Goal: Task Accomplishment & Management: Use online tool/utility

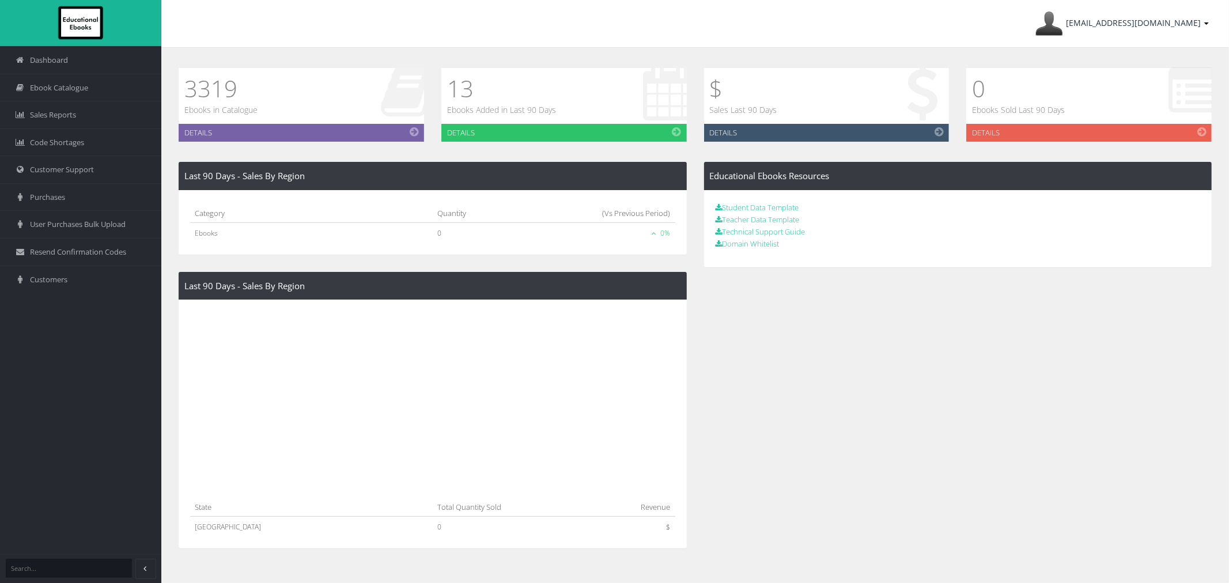
click at [1118, 20] on span "ayesha@lilydalebooks.com.au" at bounding box center [1133, 22] width 135 height 11
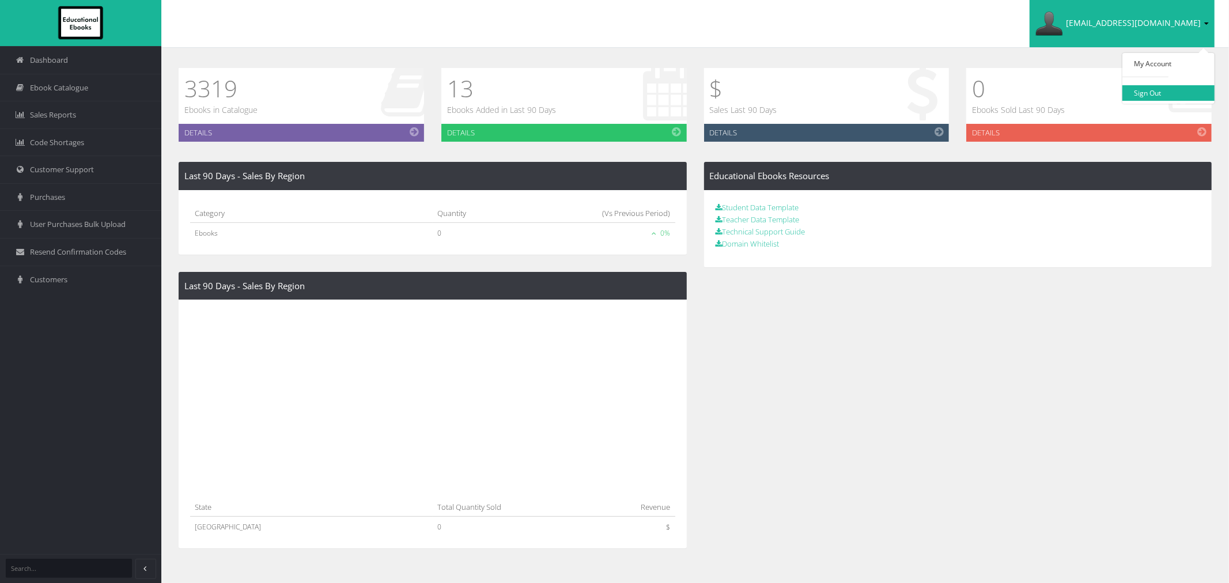
click at [1156, 89] on link "Sign Out" at bounding box center [1169, 93] width 92 height 16
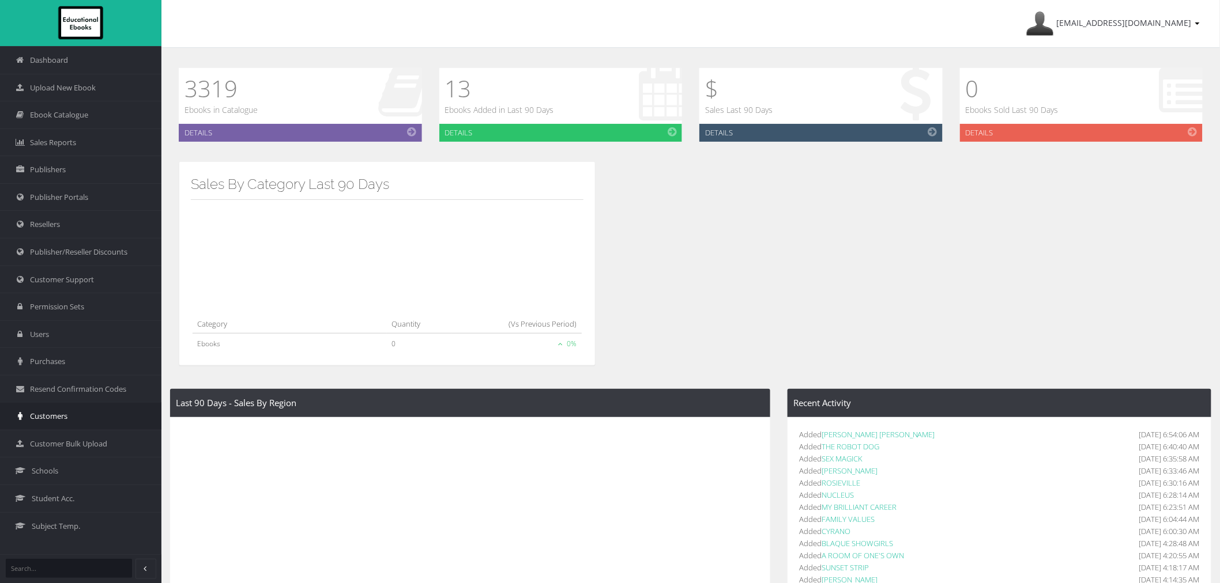
click at [91, 409] on link "Customers" at bounding box center [80, 416] width 161 height 28
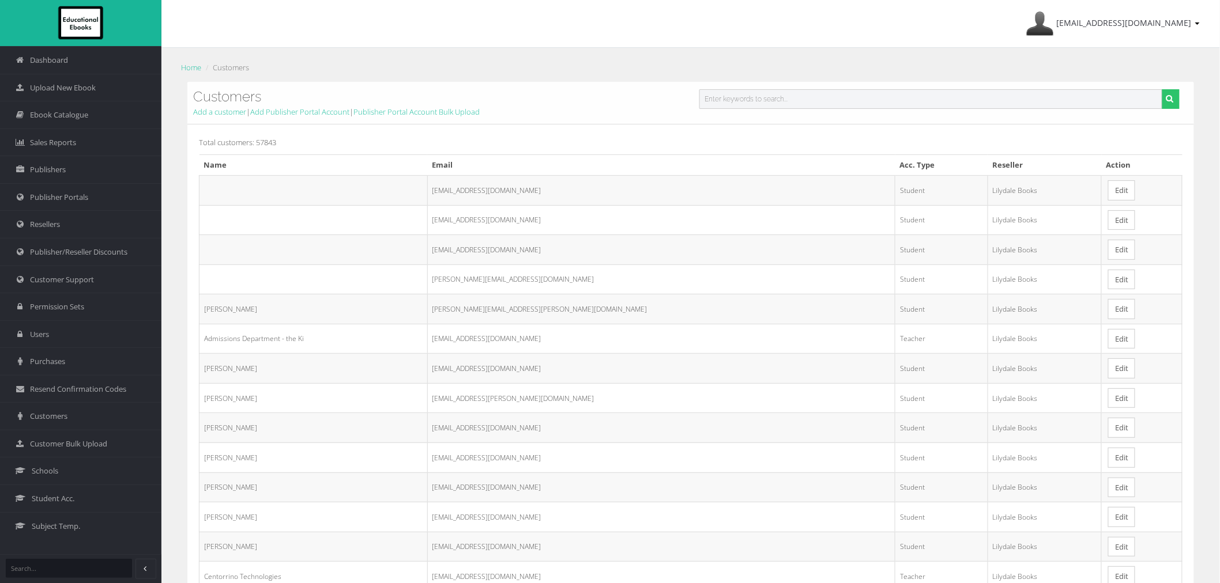
click at [734, 105] on input "text" at bounding box center [930, 99] width 463 height 20
paste input "[EMAIL_ADDRESS][DOMAIN_NAME]"
click at [704, 98] on input "[EMAIL_ADDRESS][DOMAIN_NAME]" at bounding box center [930, 99] width 463 height 20
type input "[EMAIL_ADDRESS][DOMAIN_NAME]"
click at [1161, 89] on button "submit" at bounding box center [1170, 99] width 18 height 20
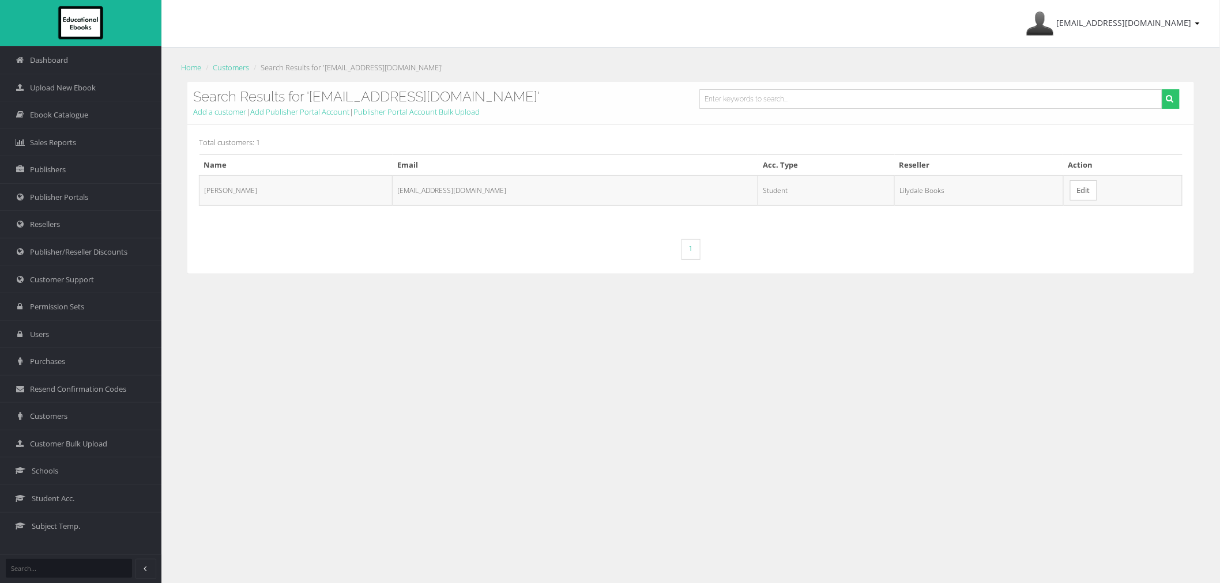
click at [1070, 191] on link "Edit" at bounding box center [1083, 190] width 27 height 20
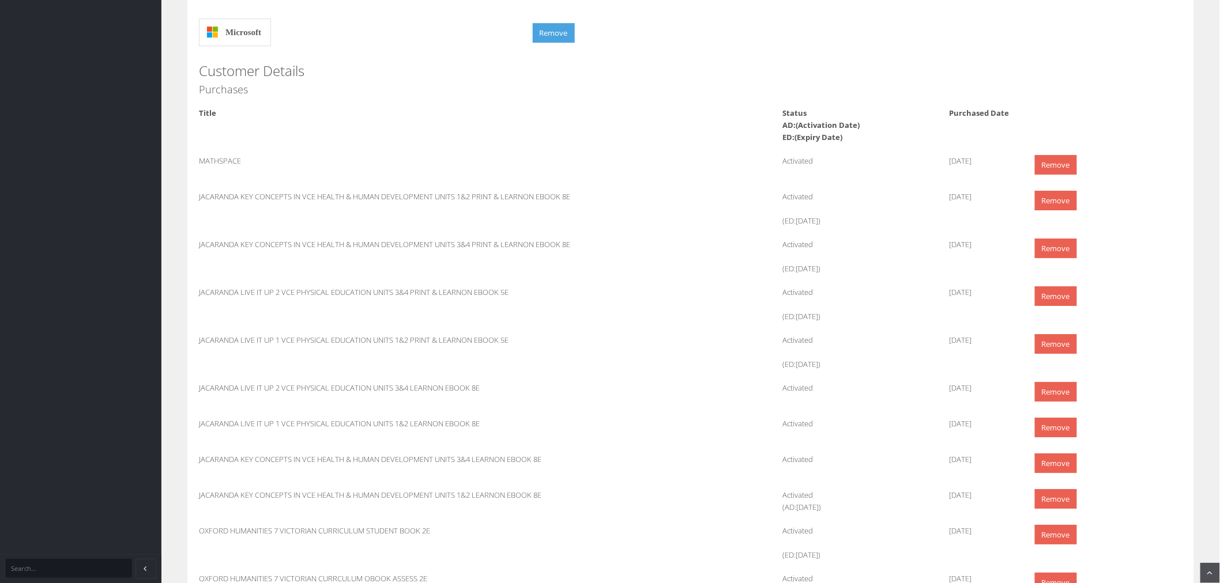
scroll to position [1537, 0]
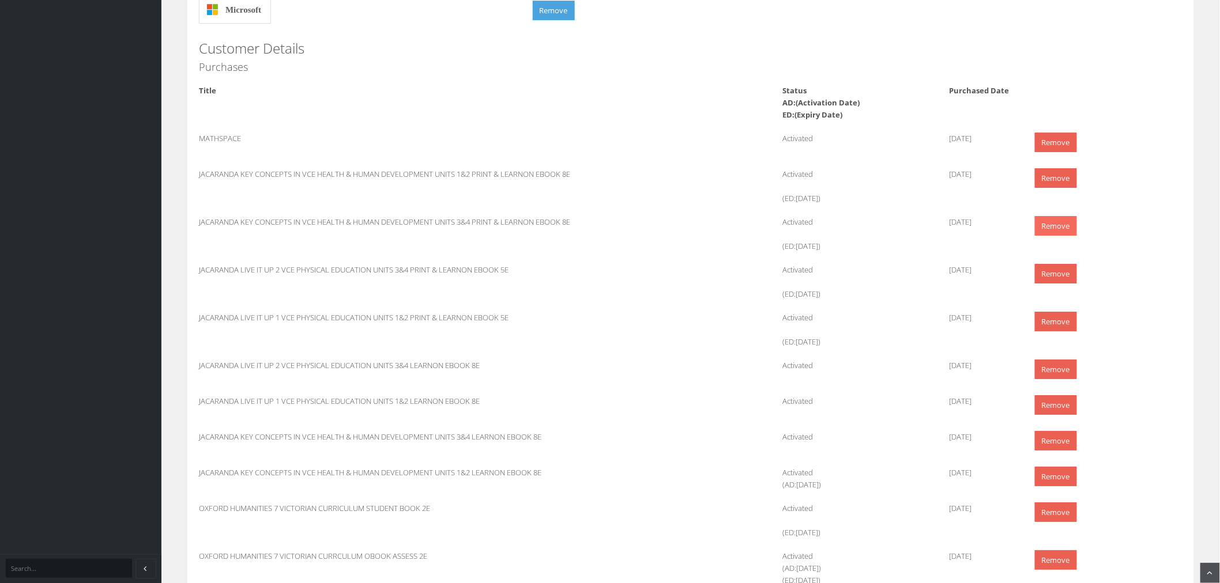
click at [1061, 223] on link "Remove" at bounding box center [1056, 226] width 42 height 20
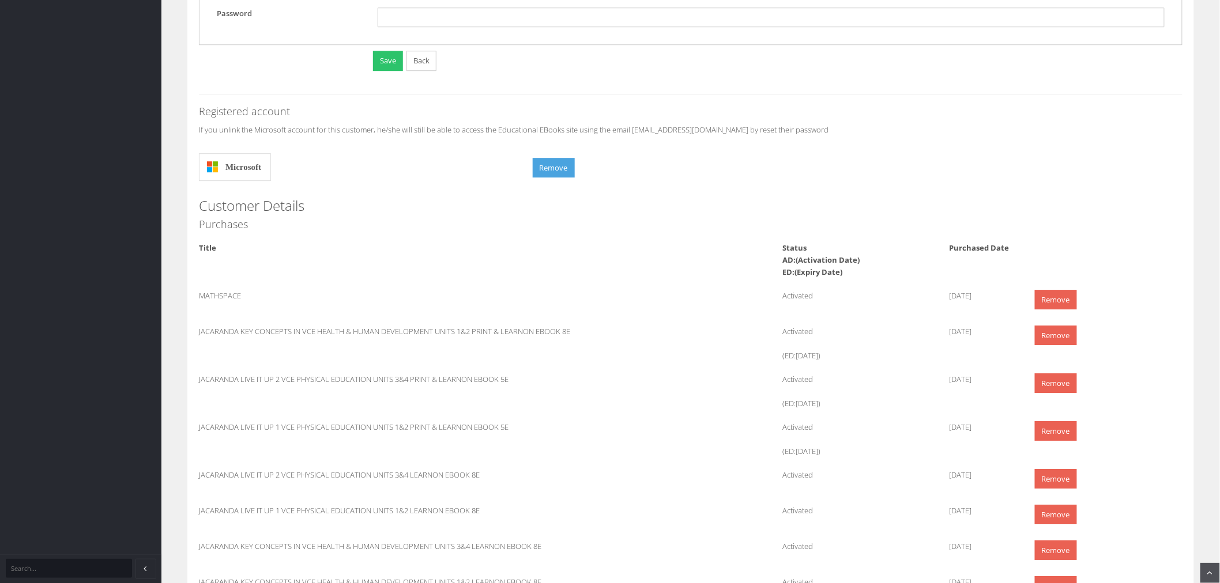
scroll to position [1409, 0]
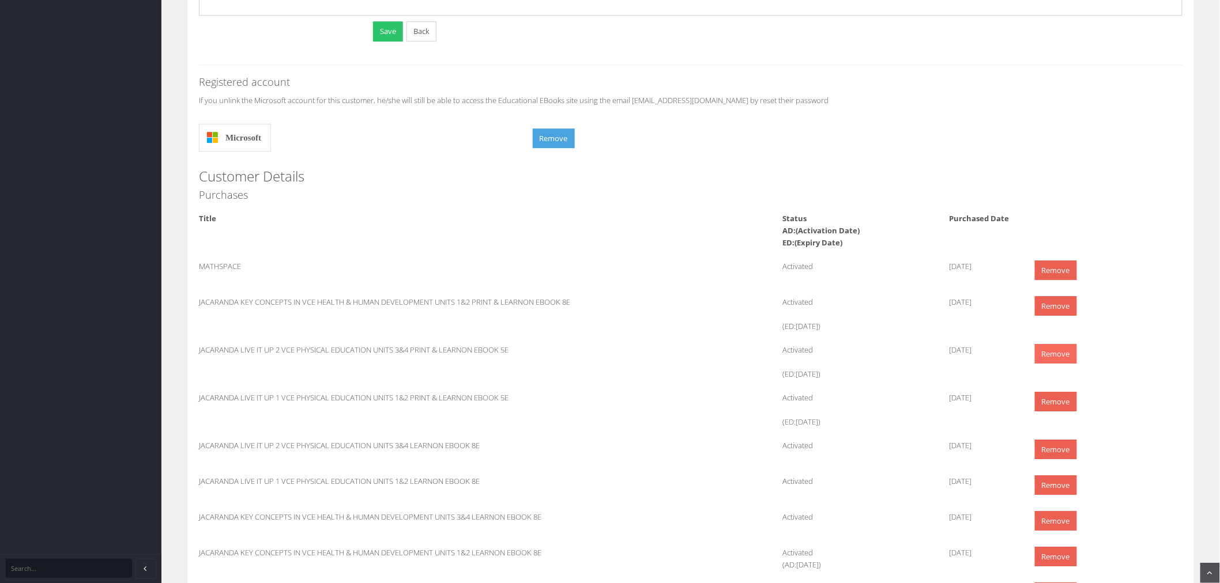
click at [1036, 359] on link "Remove" at bounding box center [1056, 354] width 42 height 20
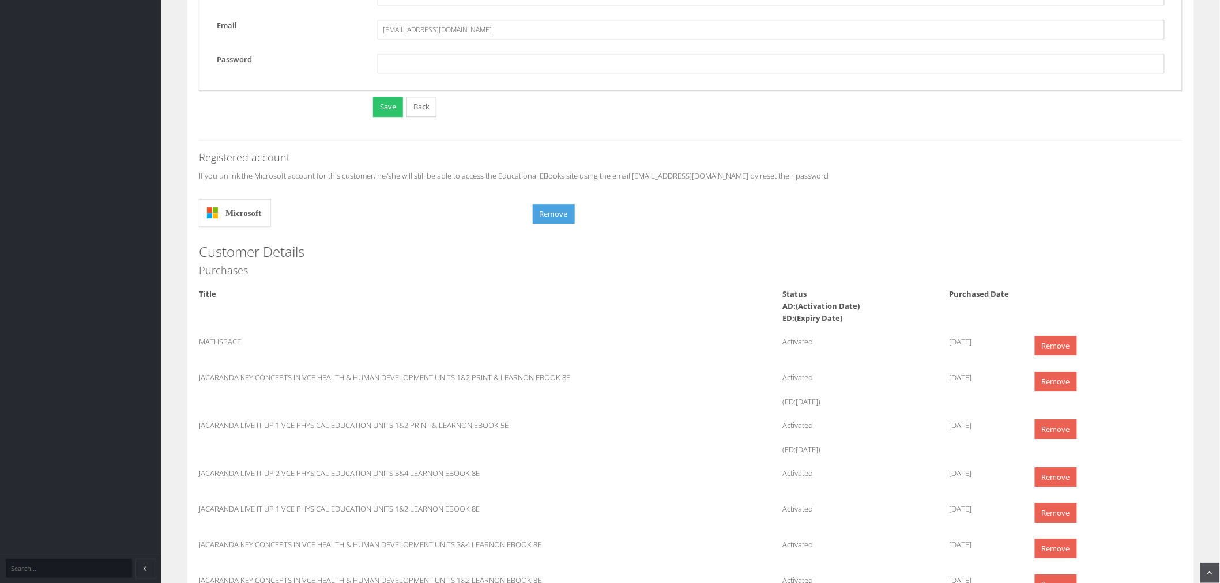
scroll to position [1473, 0]
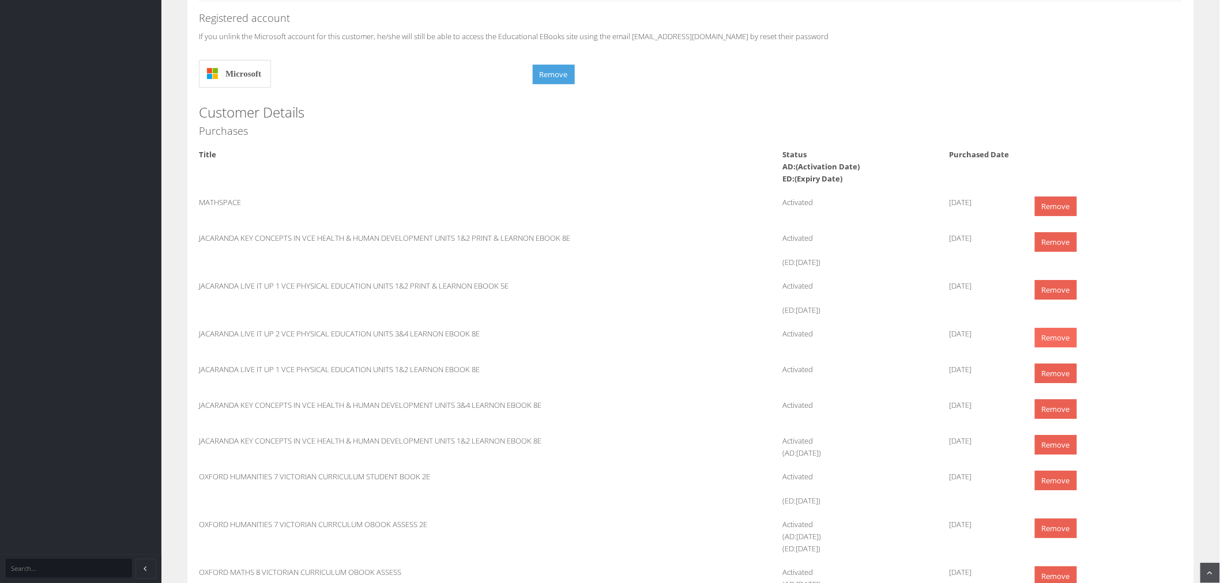
click at [1058, 332] on link "Remove" at bounding box center [1056, 338] width 42 height 20
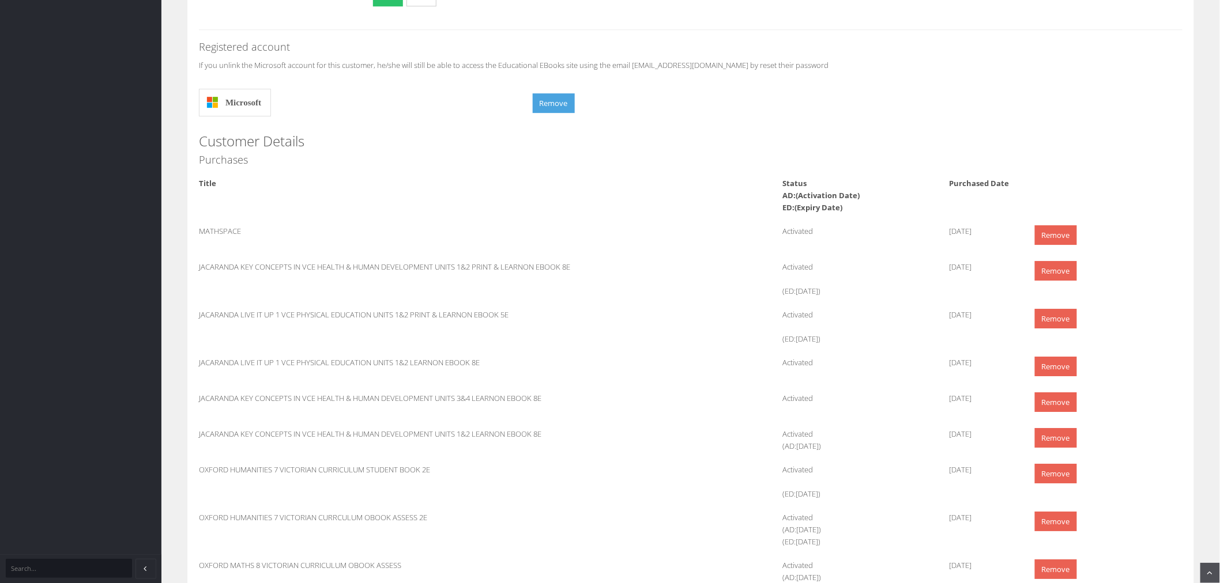
scroll to position [1537, 0]
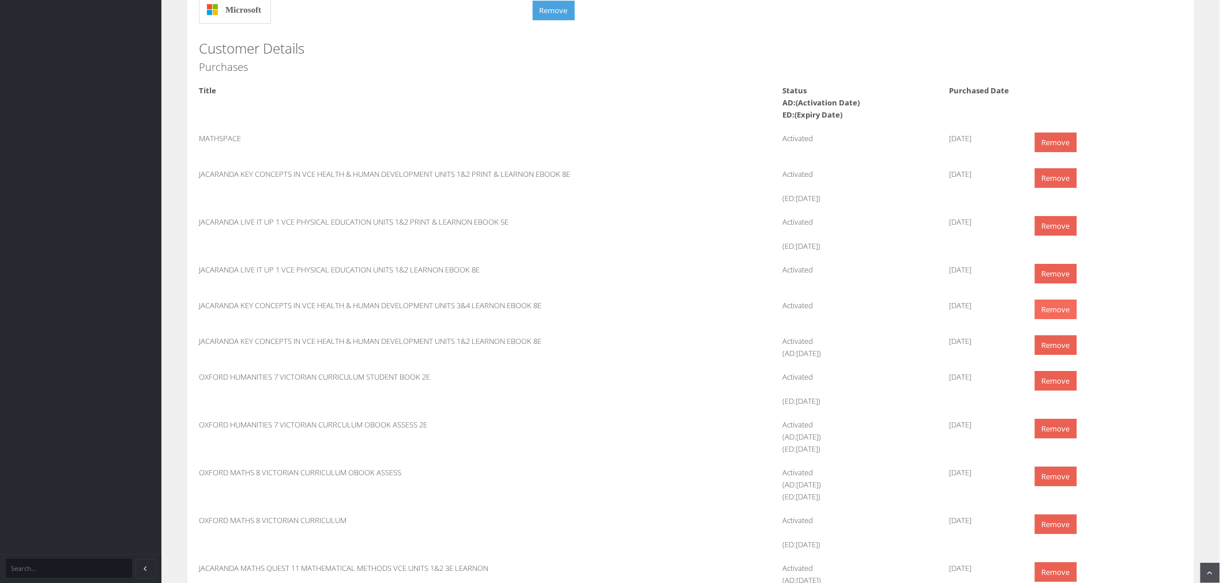
click at [1061, 310] on link "Remove" at bounding box center [1056, 310] width 42 height 20
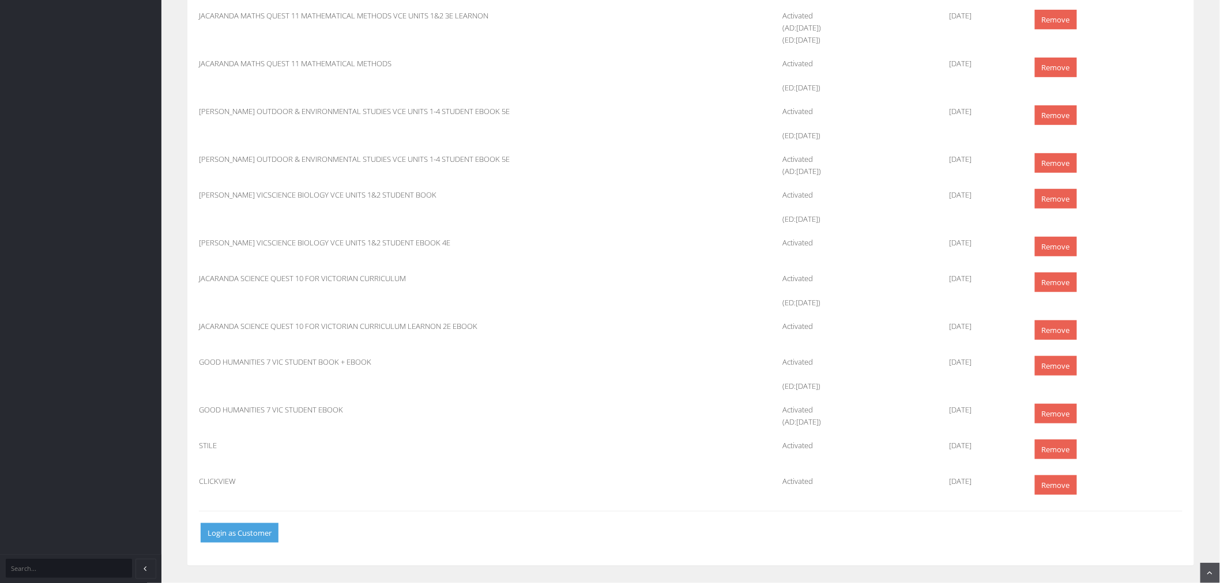
scroll to position [2055, 0]
click at [1052, 337] on link "Remove" at bounding box center [1056, 330] width 42 height 20
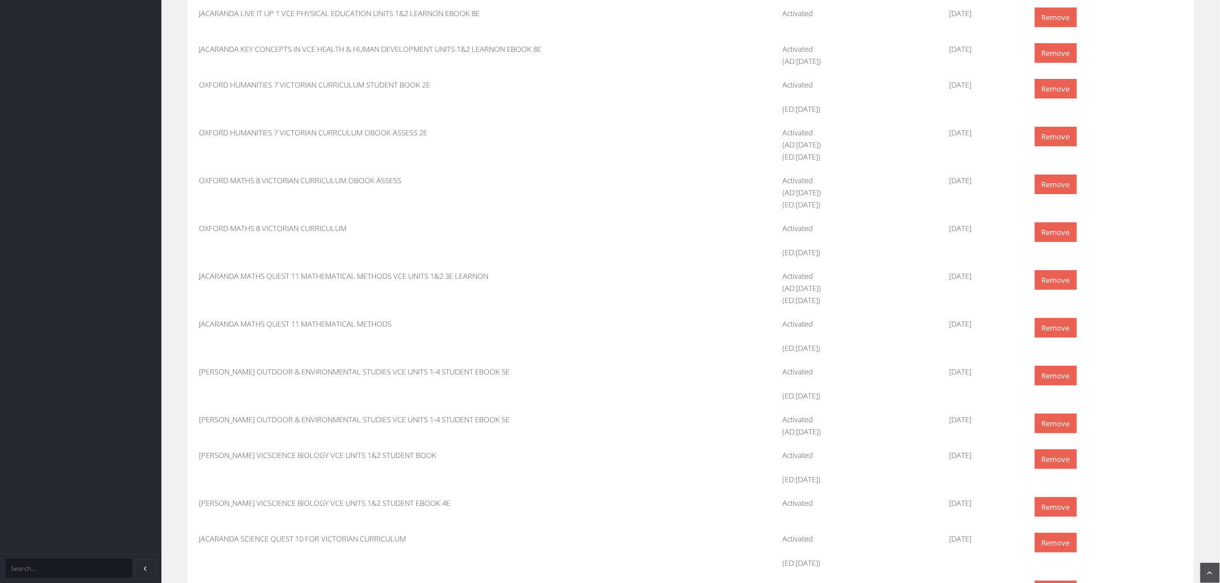
scroll to position [2019, 0]
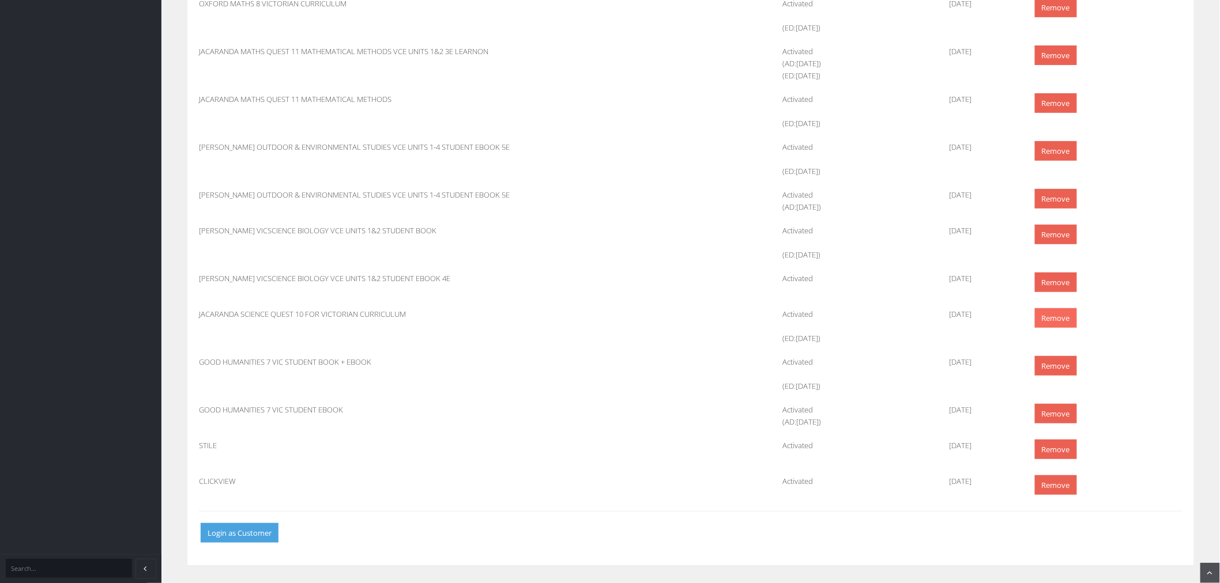
click at [1046, 323] on link "Remove" at bounding box center [1056, 318] width 42 height 20
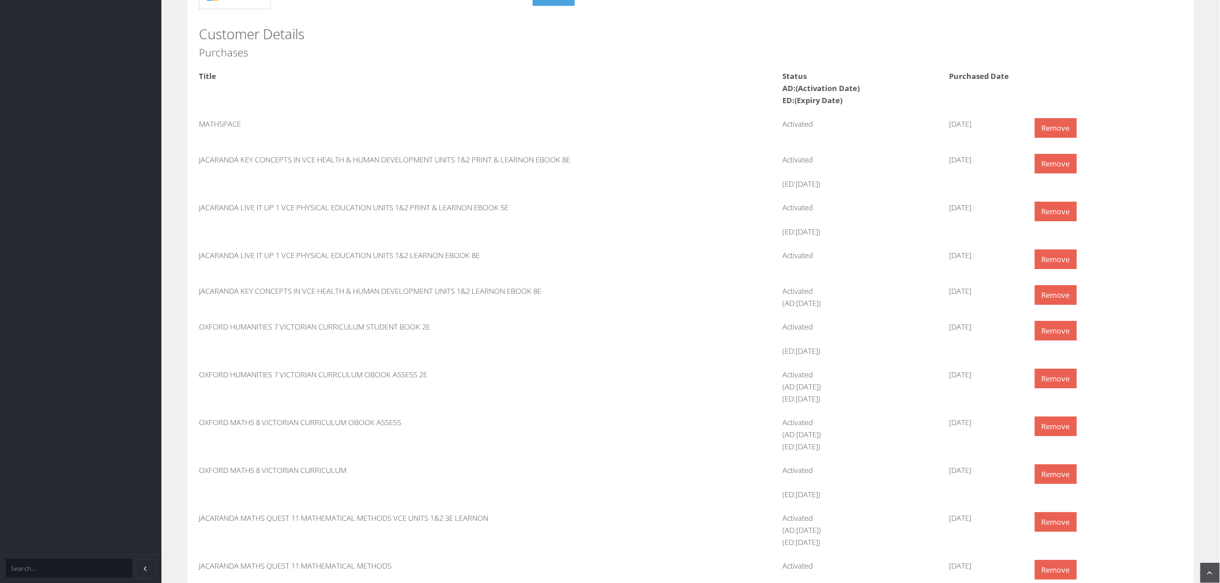
scroll to position [1729, 0]
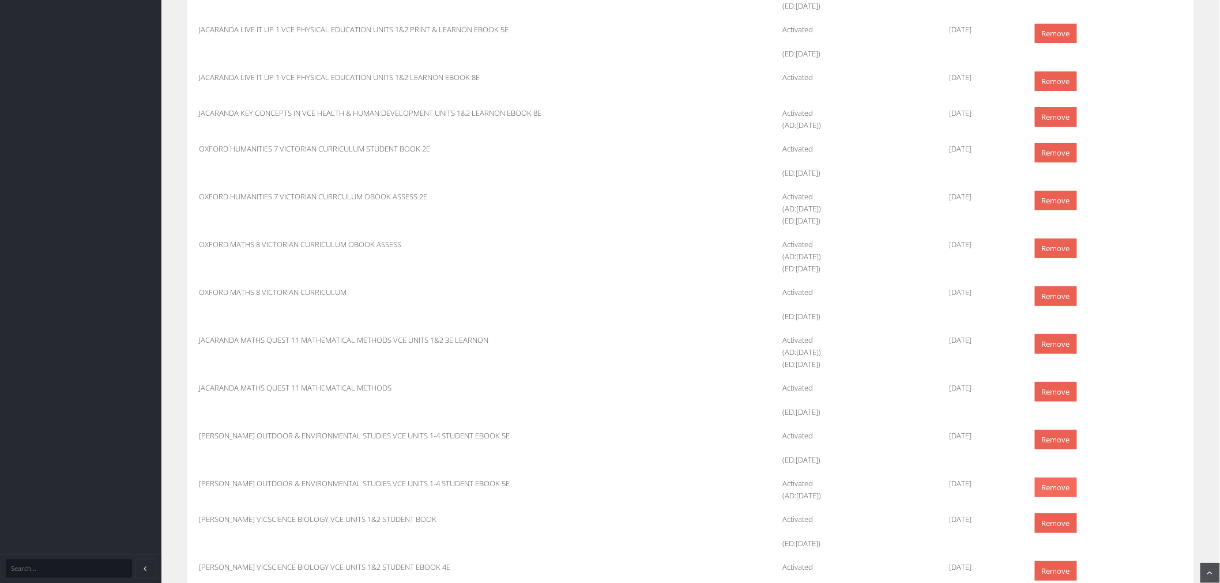
click at [1045, 485] on link "Remove" at bounding box center [1056, 488] width 42 height 20
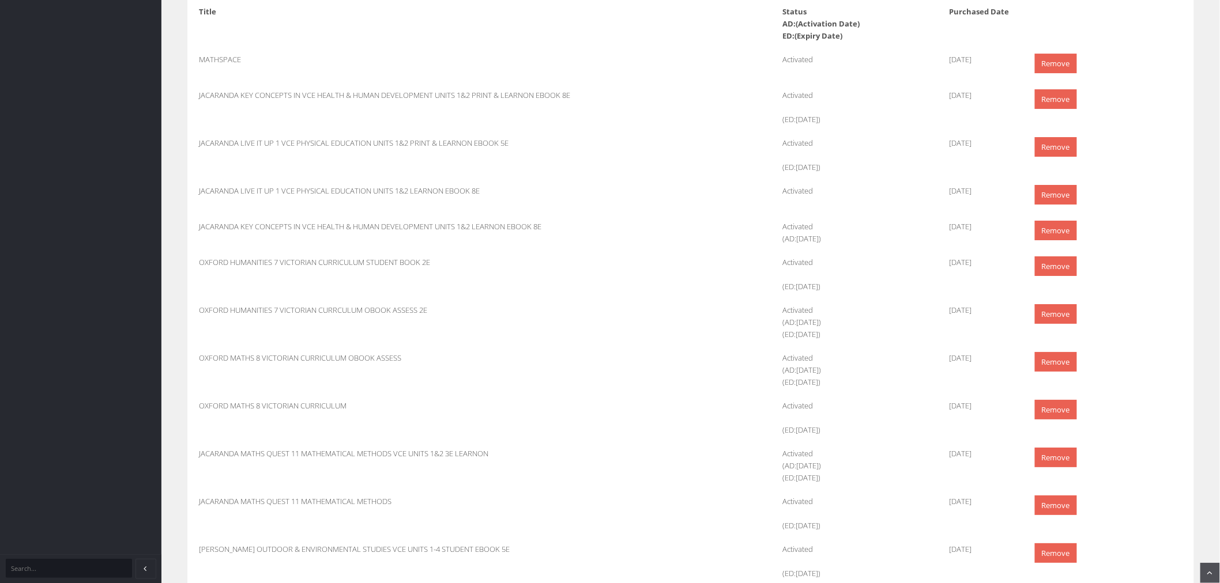
scroll to position [1729, 0]
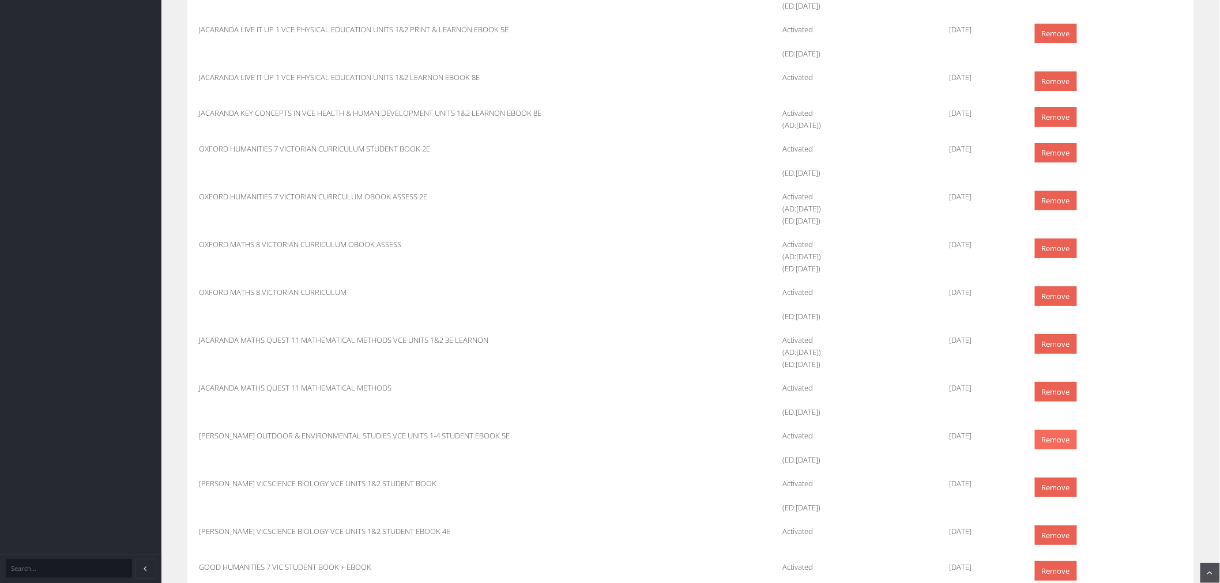
click at [1047, 440] on link "Remove" at bounding box center [1056, 440] width 42 height 20
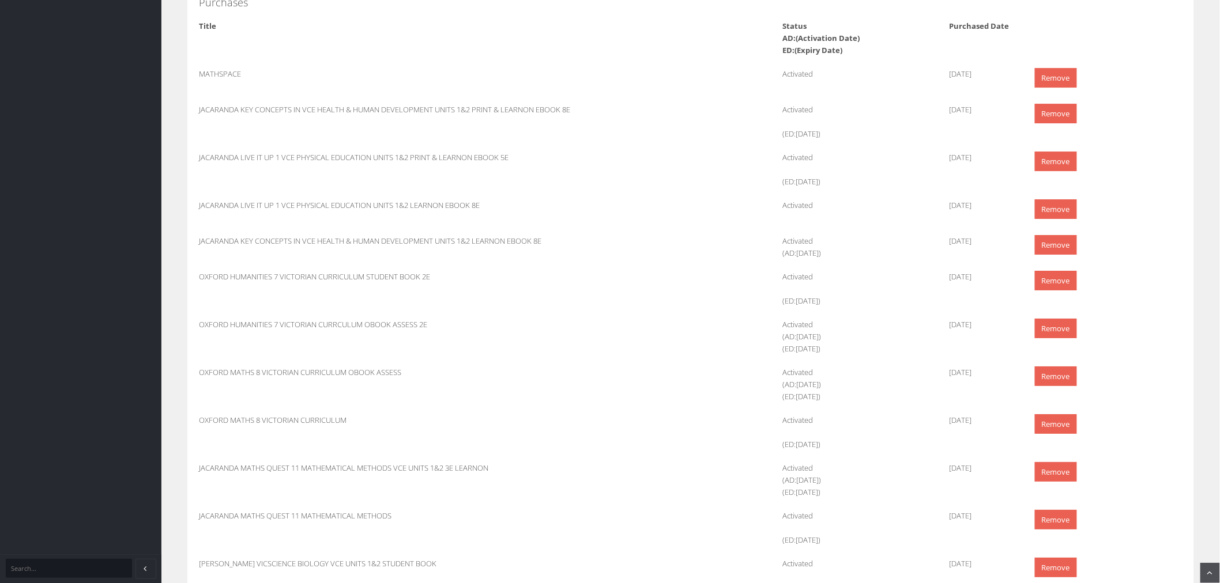
scroll to position [1503, 0]
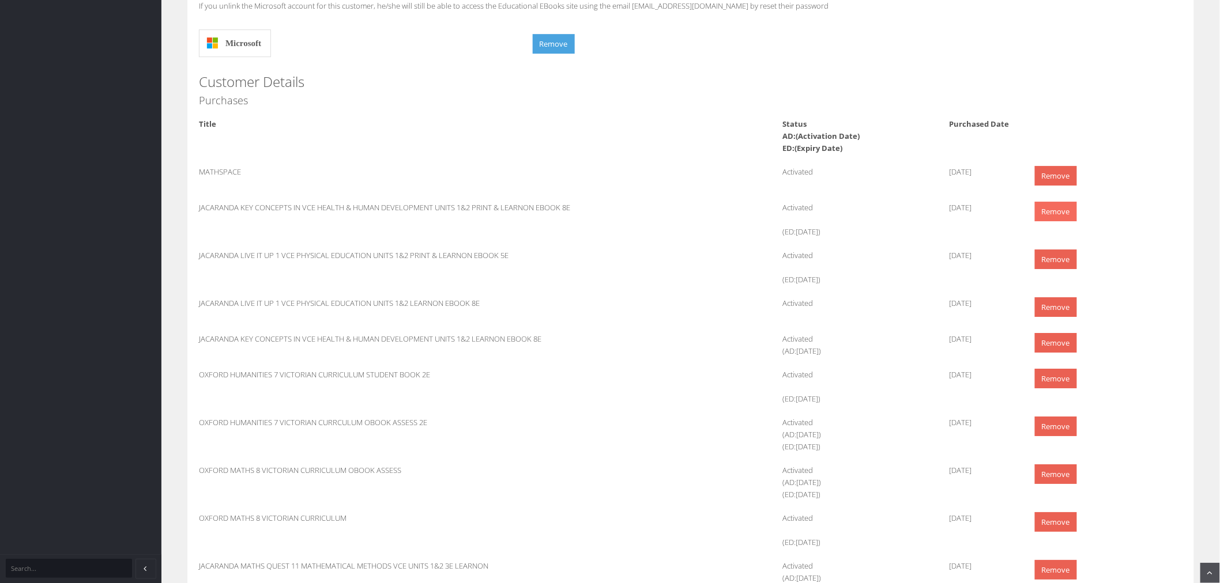
click at [1059, 216] on link "Remove" at bounding box center [1056, 212] width 42 height 20
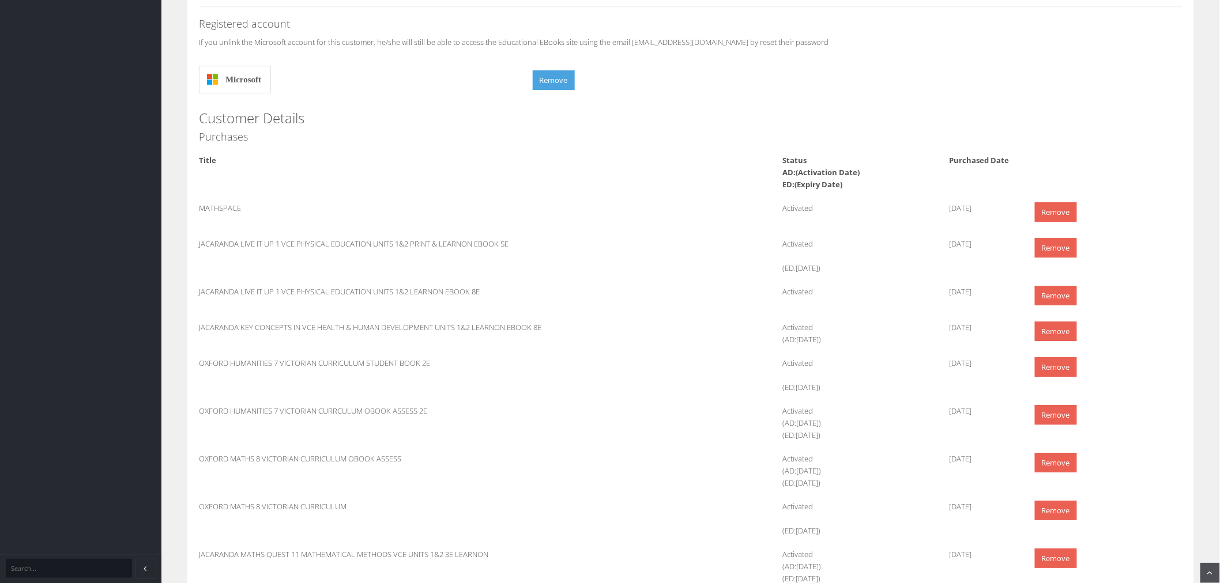
scroll to position [1537, 0]
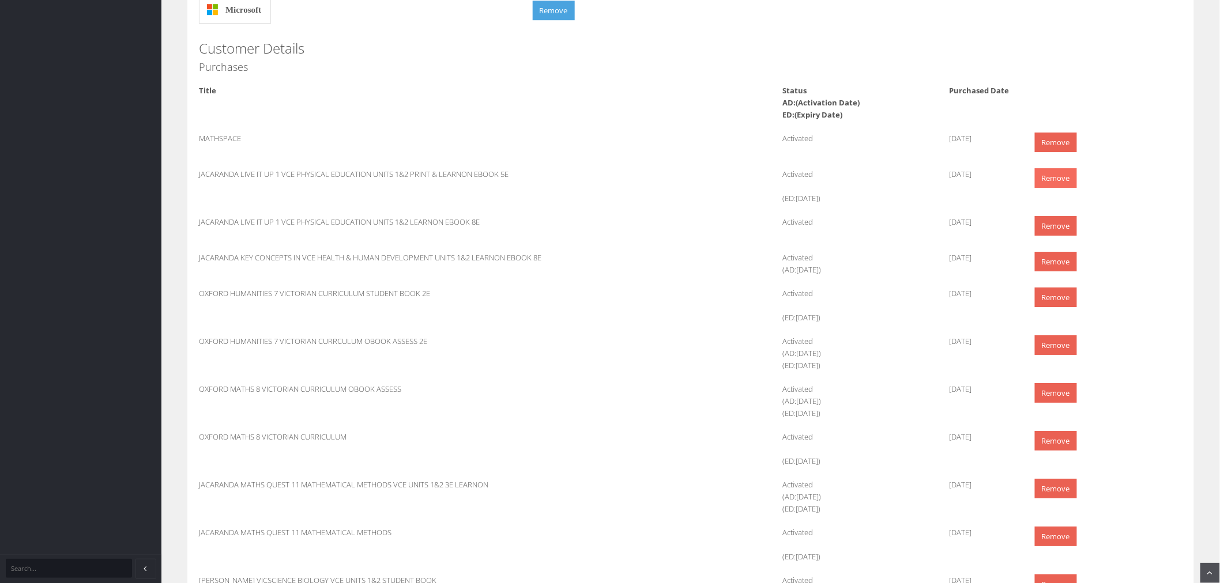
click at [1062, 182] on link "Remove" at bounding box center [1056, 178] width 42 height 20
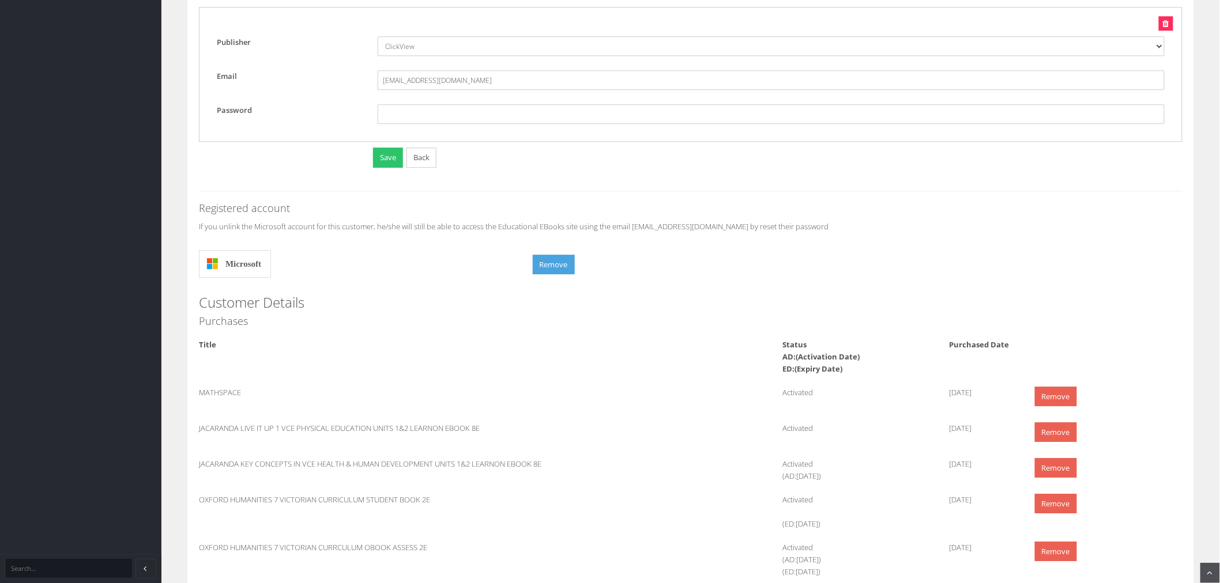
scroll to position [1345, 0]
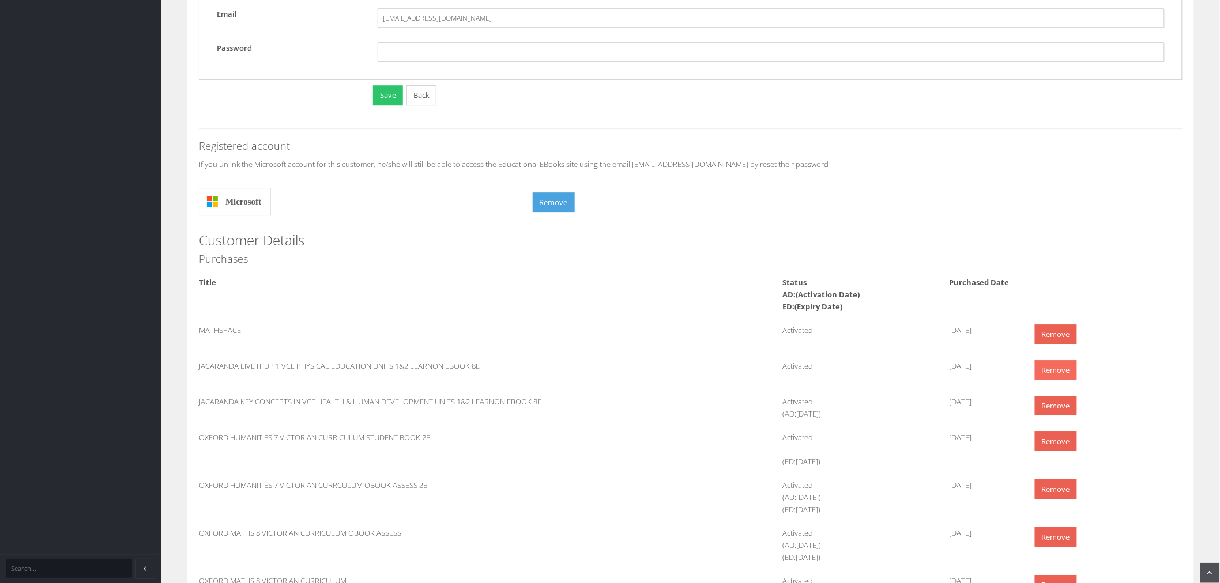
click at [1066, 377] on link "Remove" at bounding box center [1056, 370] width 42 height 20
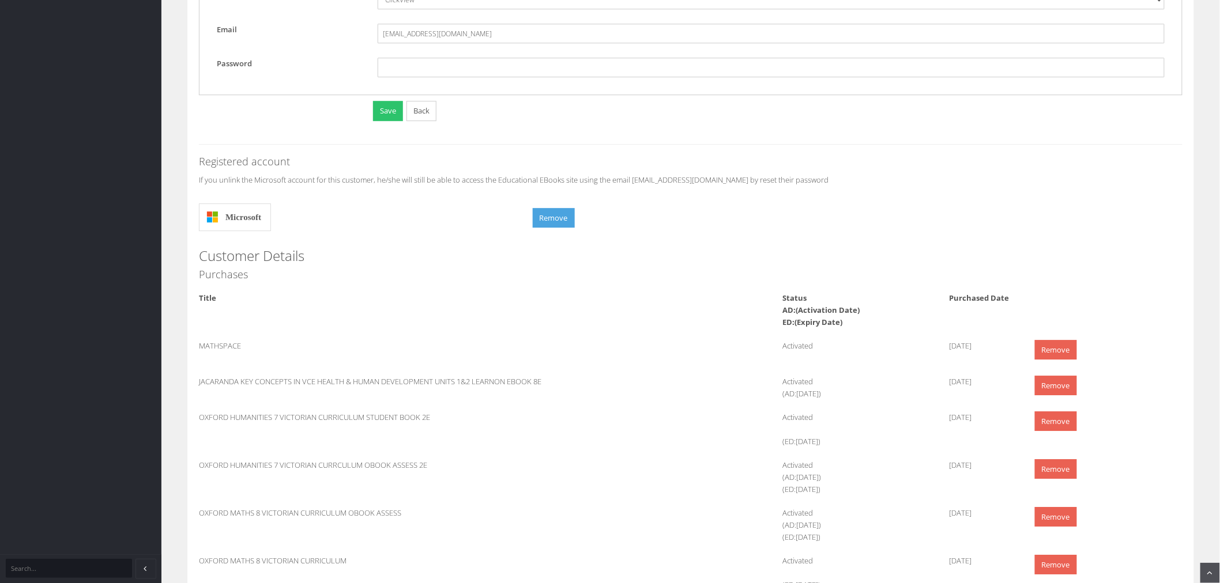
scroll to position [1473, 0]
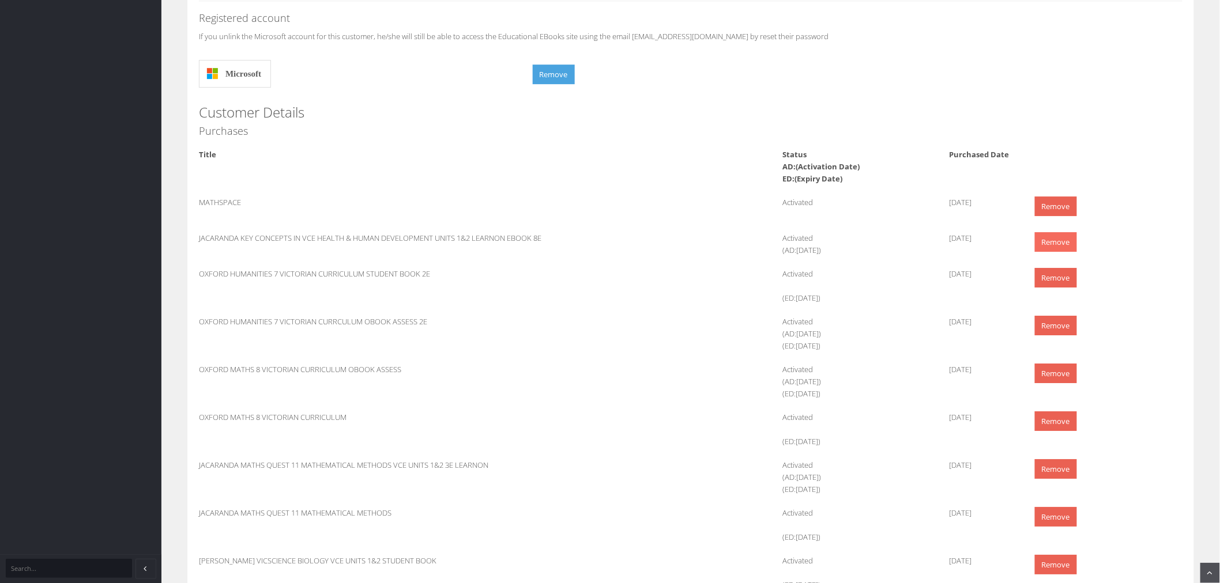
click at [1069, 249] on link "Remove" at bounding box center [1056, 242] width 42 height 20
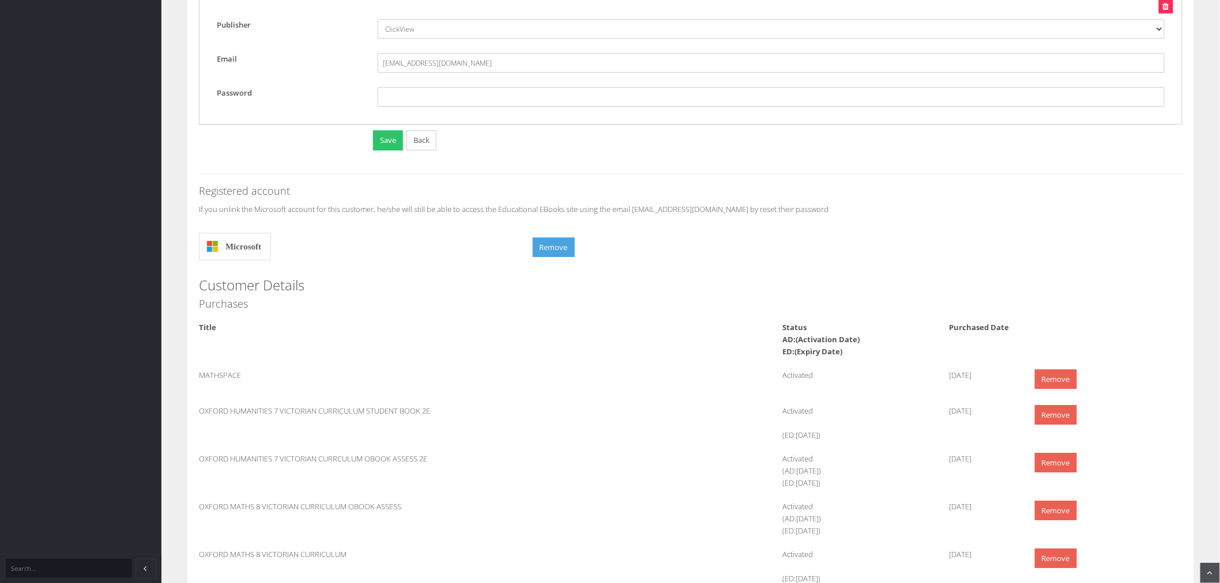
scroll to position [1409, 0]
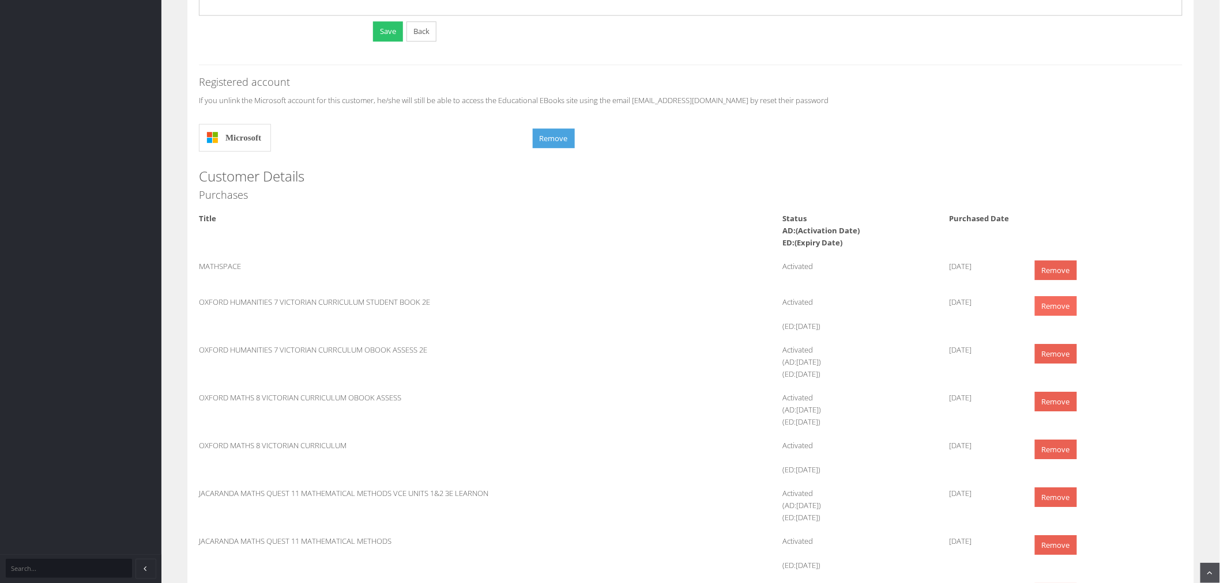
click at [1067, 310] on link "Remove" at bounding box center [1056, 306] width 42 height 20
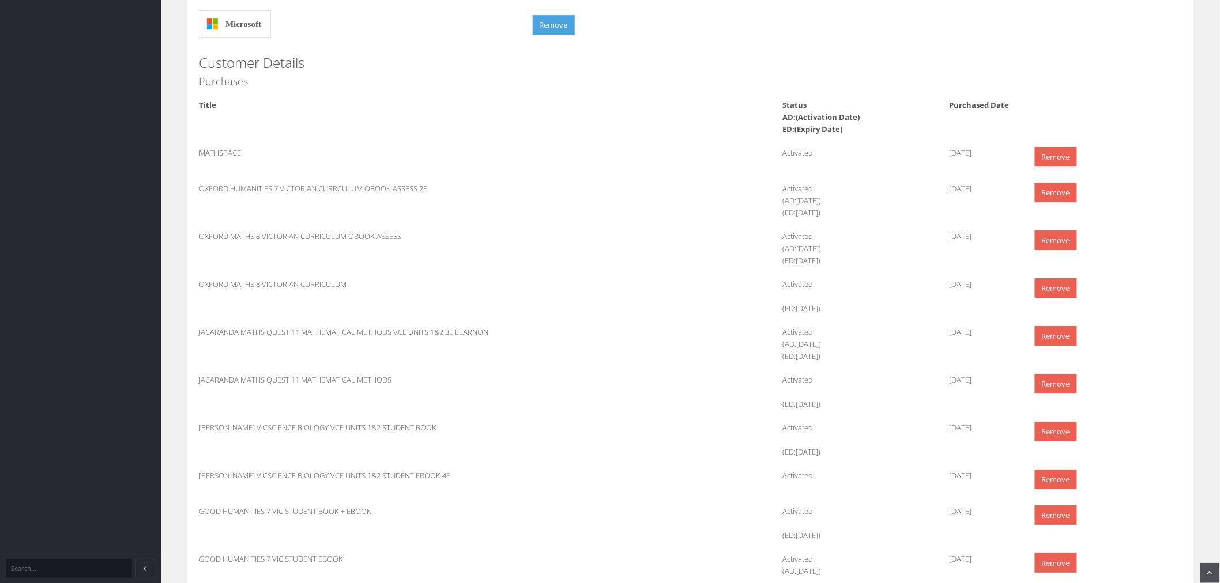
scroll to position [1601, 0]
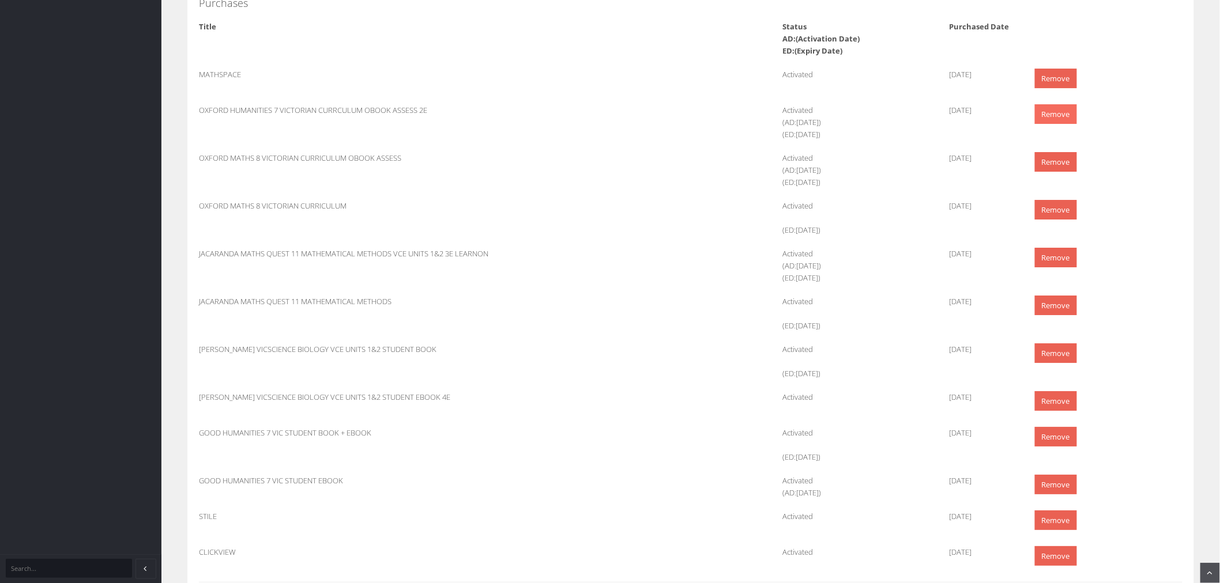
click at [1057, 118] on link "Remove" at bounding box center [1056, 114] width 42 height 20
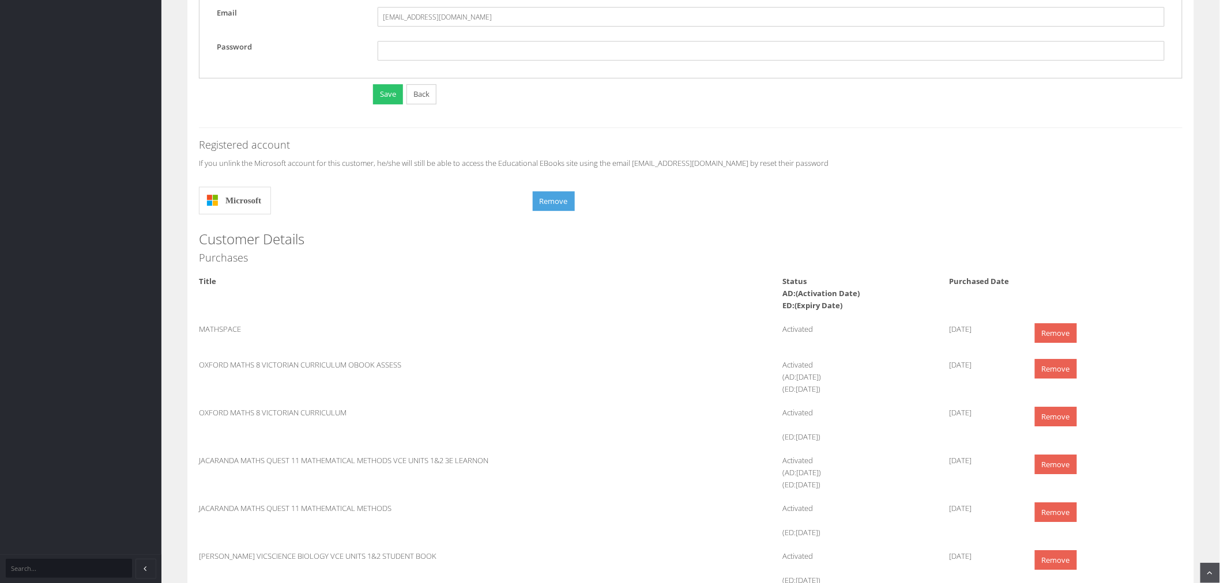
scroll to position [1473, 0]
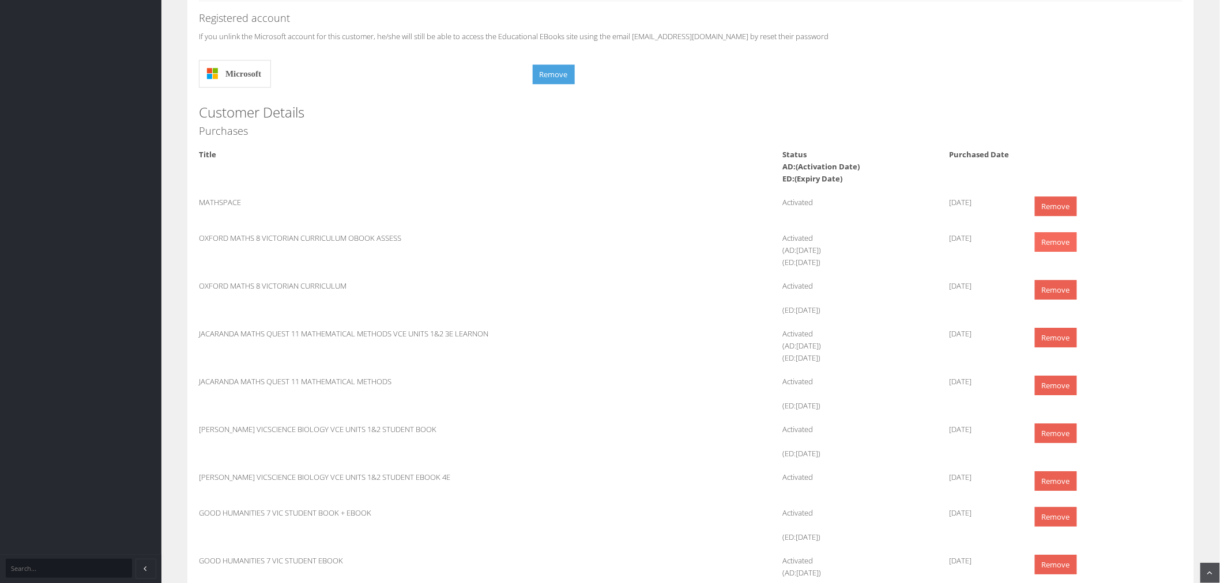
click at [1047, 244] on link "Remove" at bounding box center [1056, 242] width 42 height 20
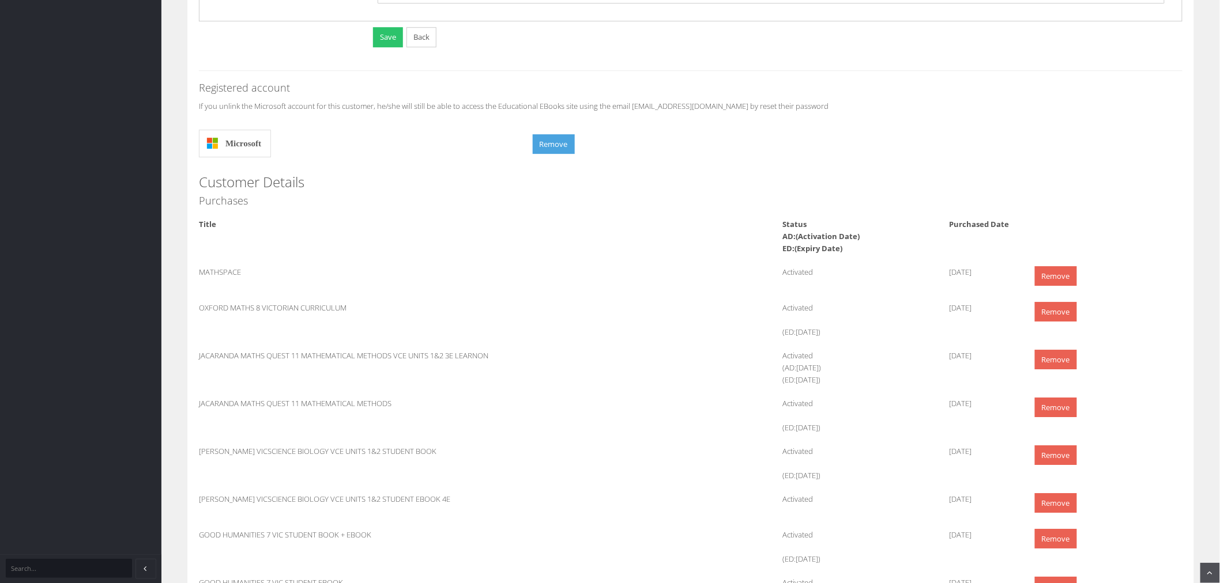
scroll to position [1473, 0]
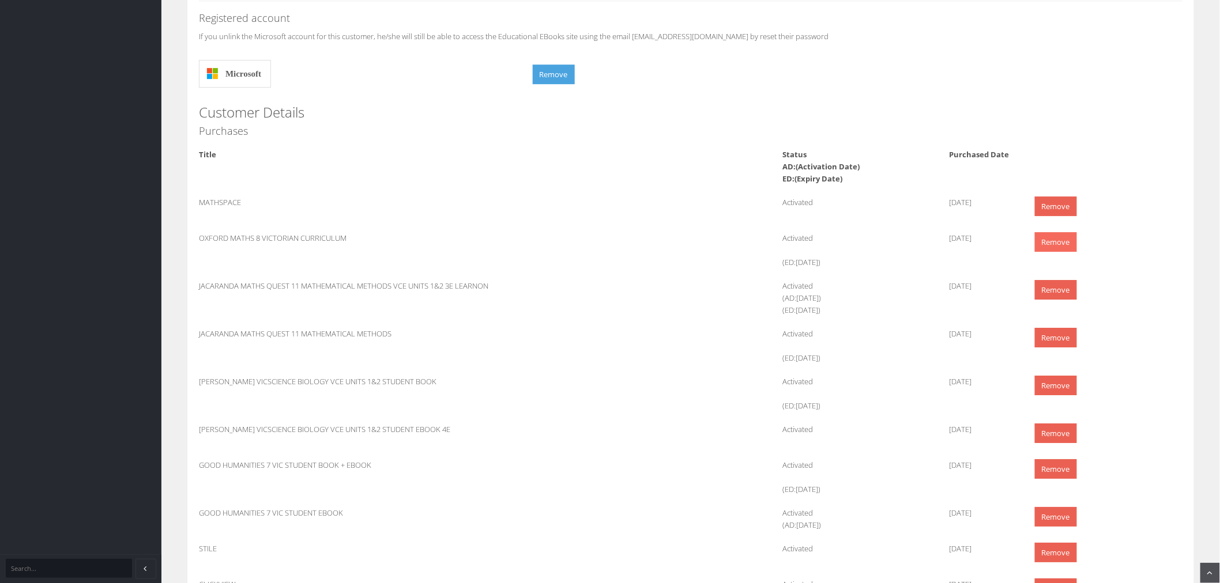
click at [1055, 244] on link "Remove" at bounding box center [1056, 242] width 42 height 20
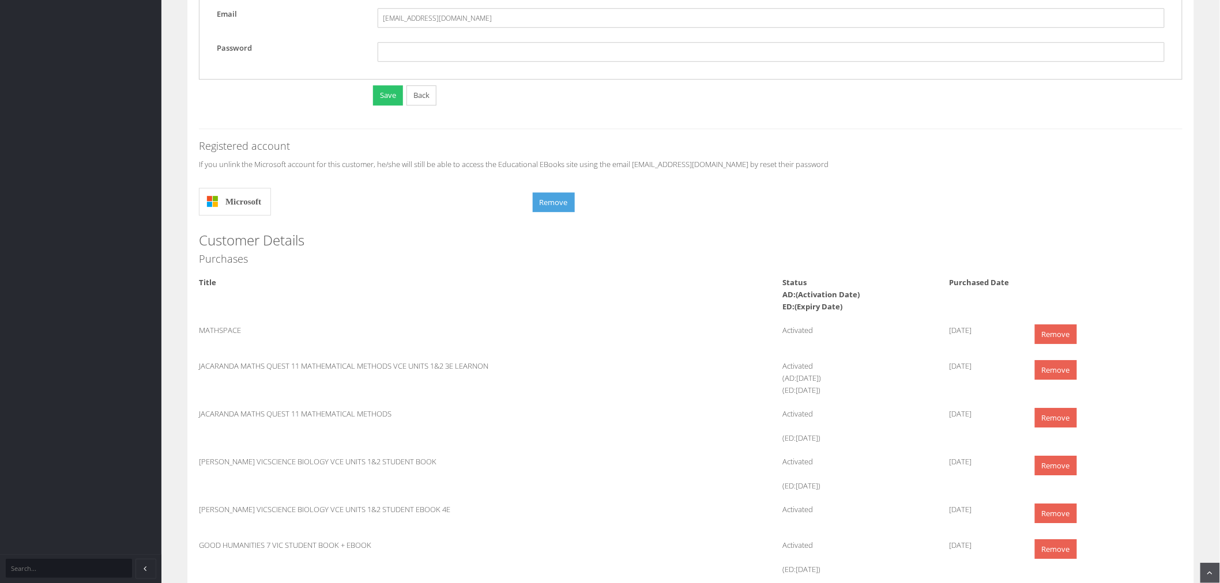
scroll to position [1529, 0]
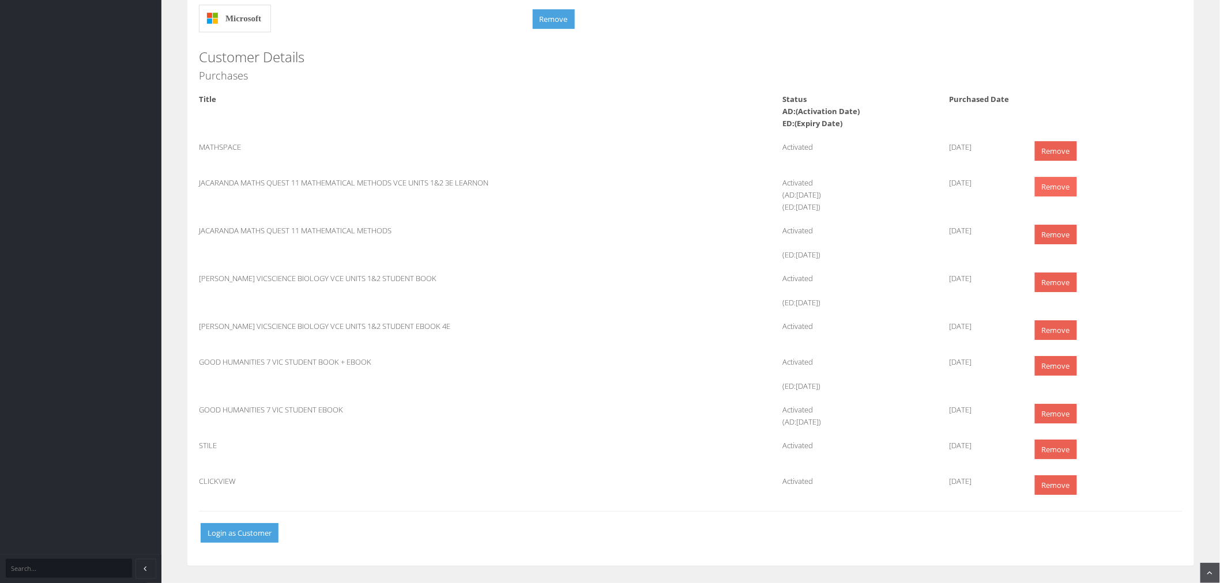
click at [1058, 186] on link "Remove" at bounding box center [1056, 187] width 42 height 20
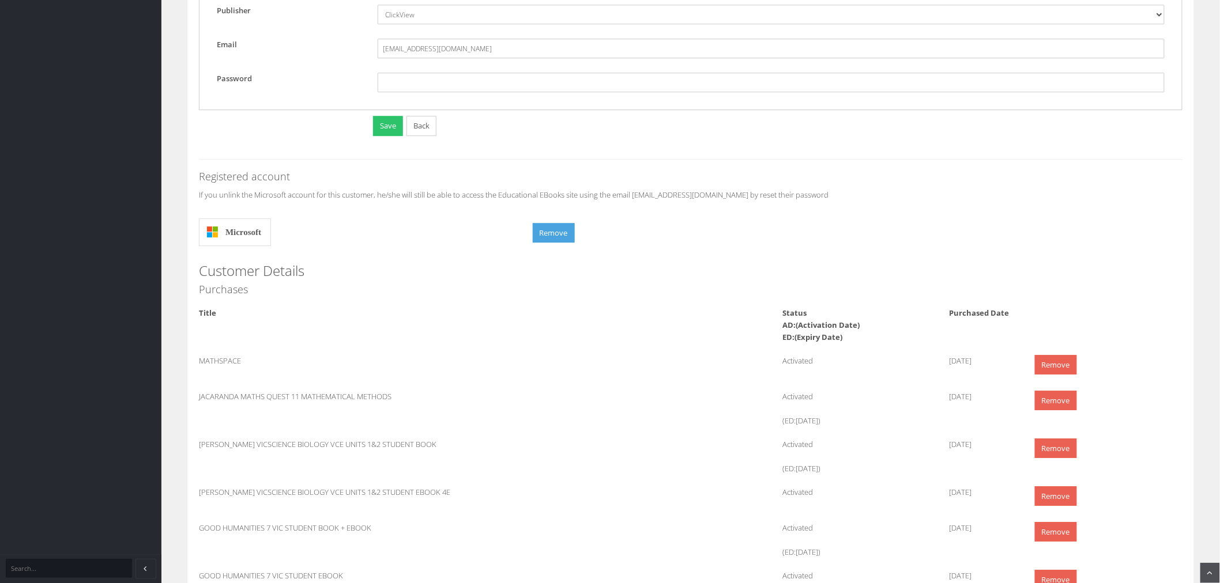
scroll to position [1409, 0]
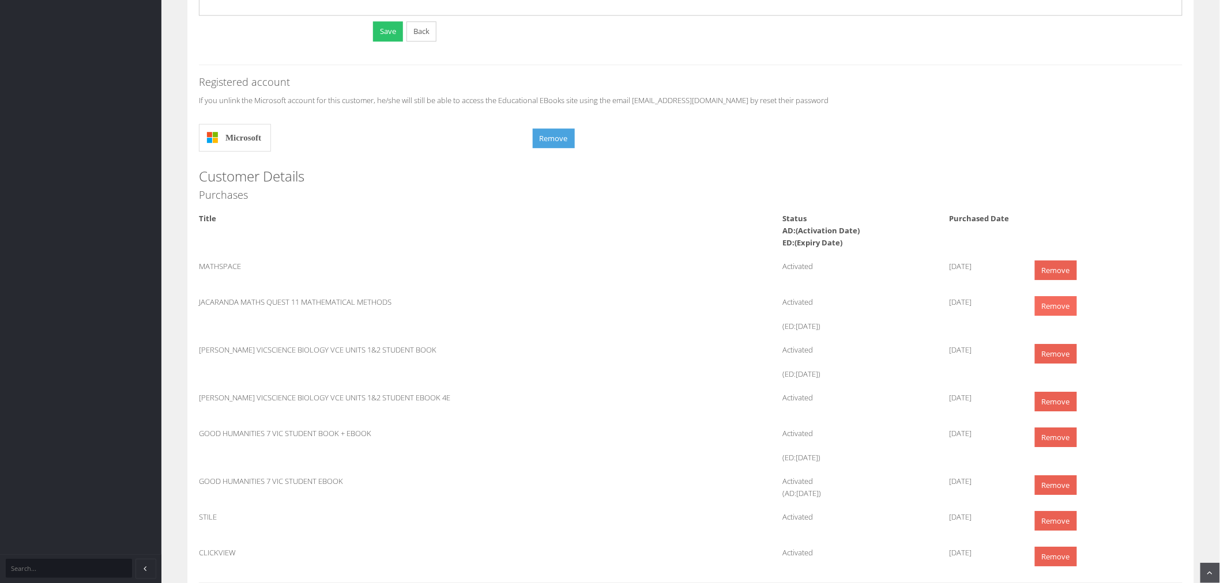
click at [1049, 315] on link "Remove" at bounding box center [1056, 306] width 42 height 20
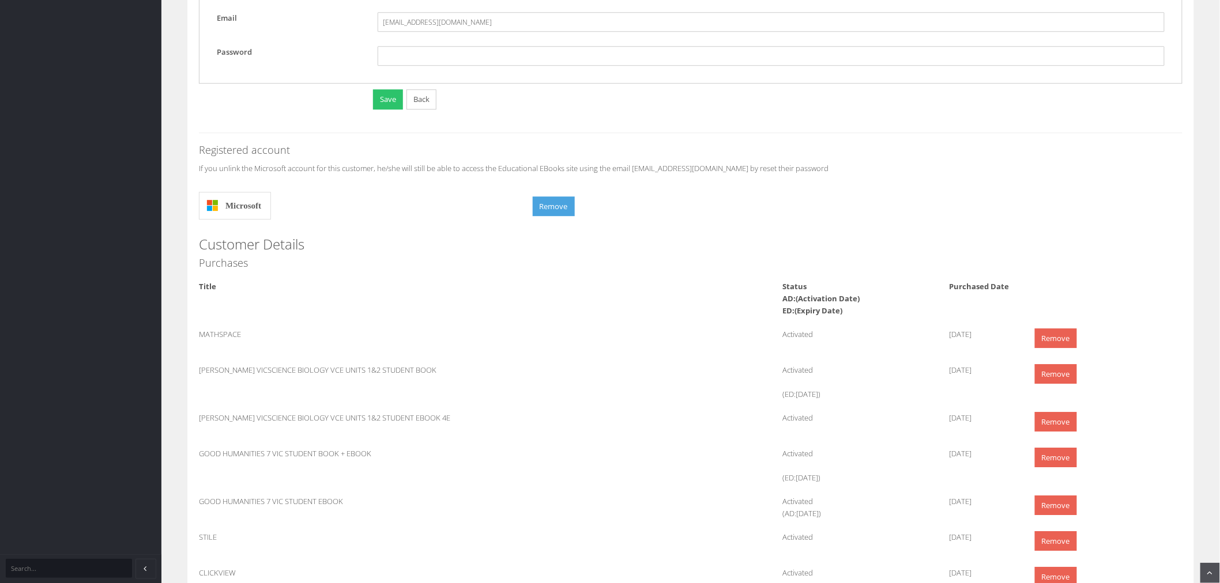
scroll to position [1433, 0]
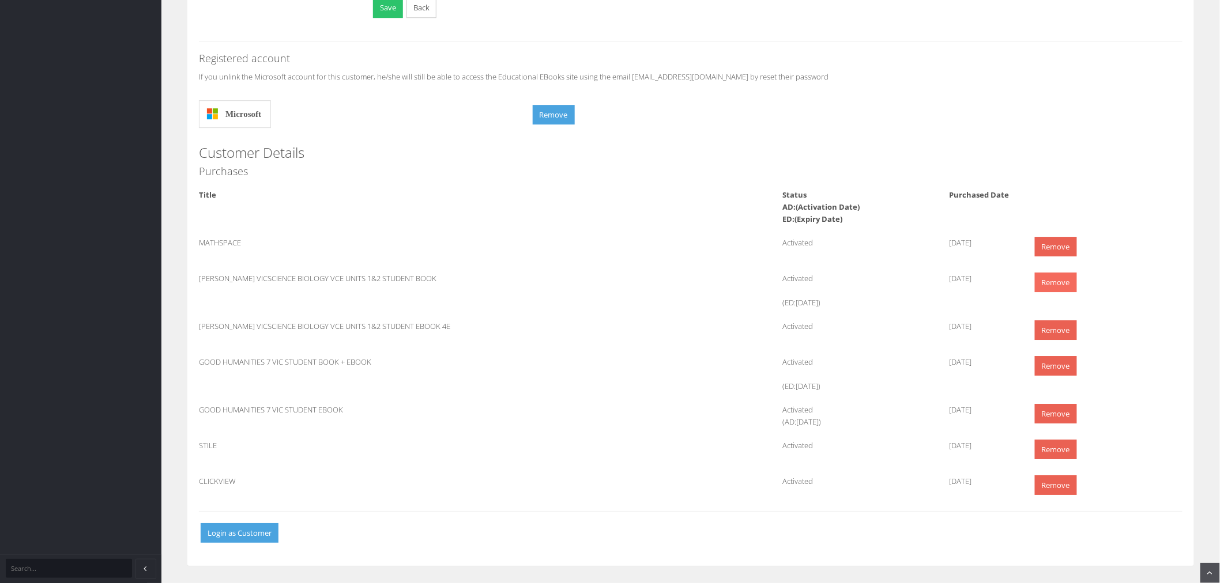
click at [1073, 285] on link "Remove" at bounding box center [1056, 283] width 42 height 20
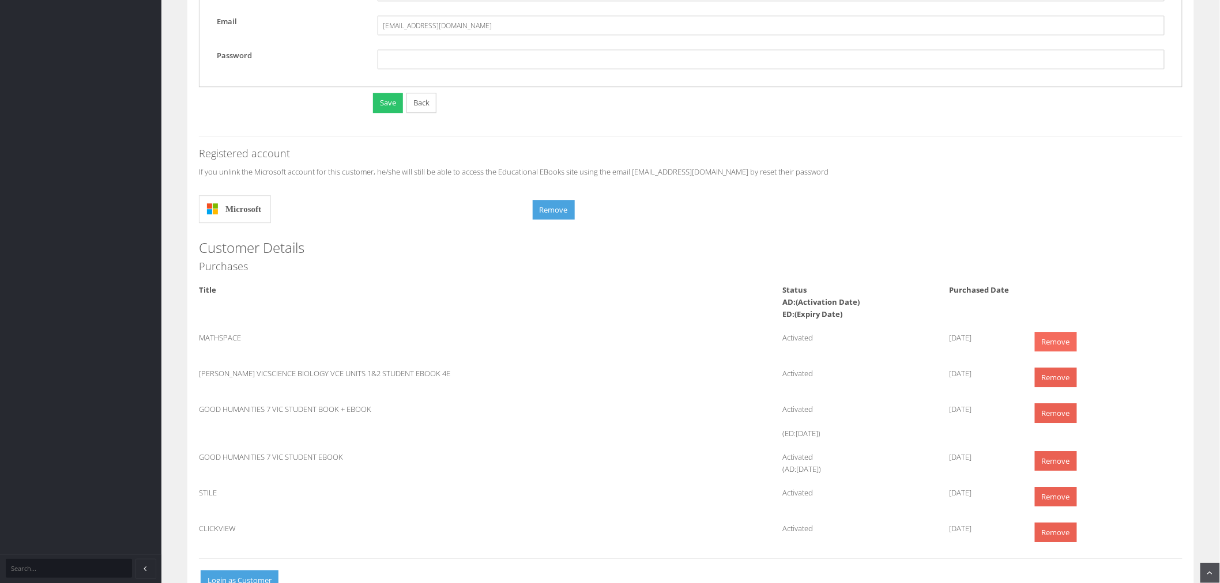
scroll to position [1386, 0]
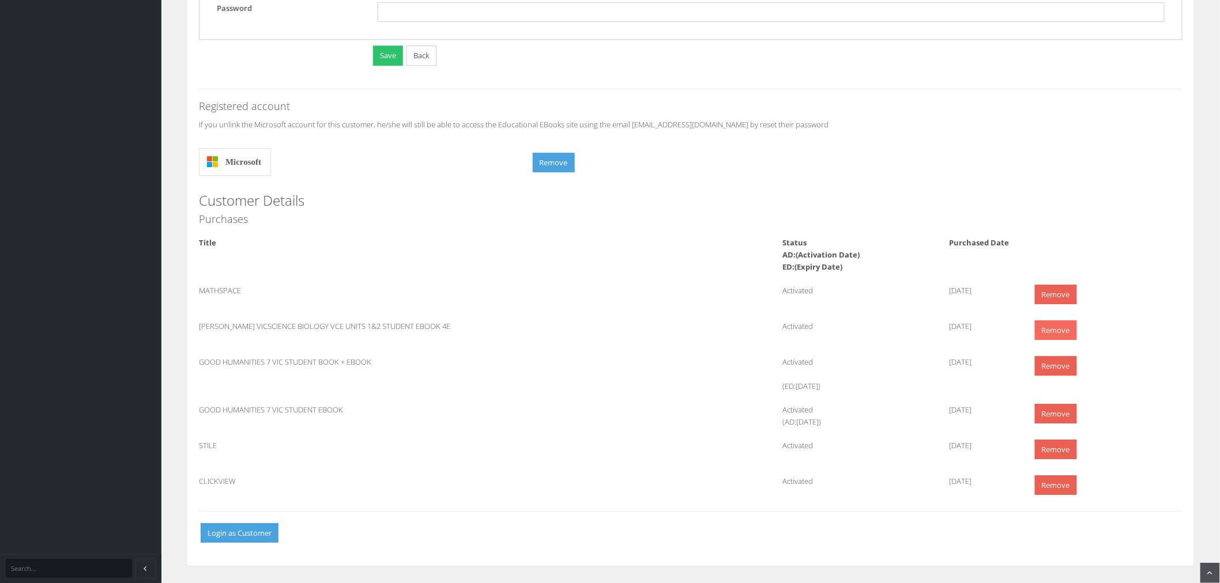
click at [1058, 325] on link "Remove" at bounding box center [1056, 330] width 42 height 20
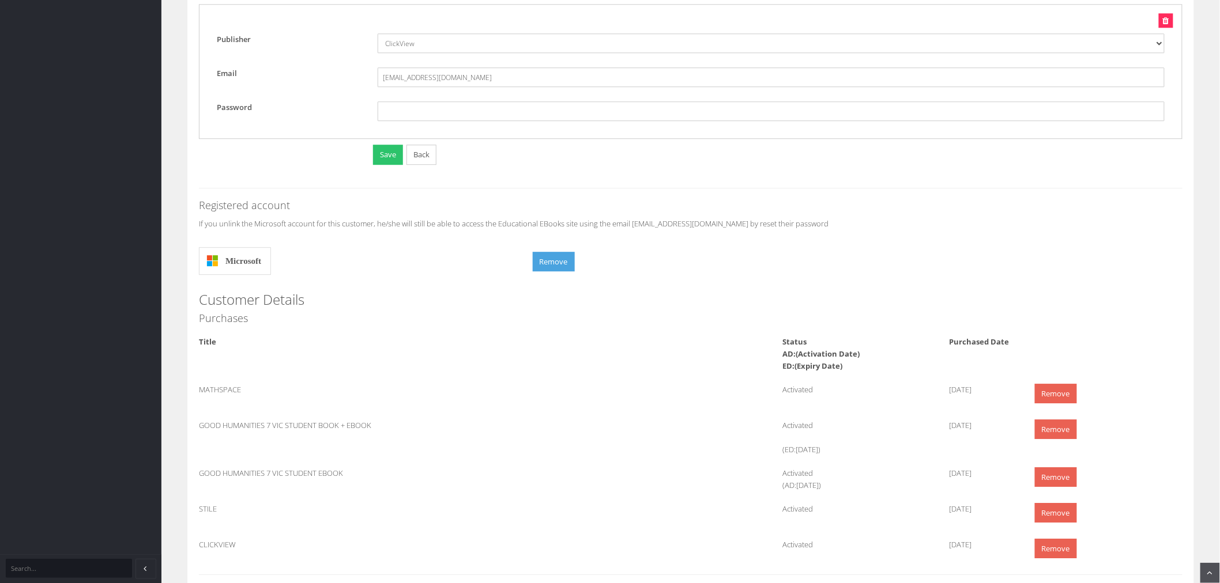
scroll to position [1350, 0]
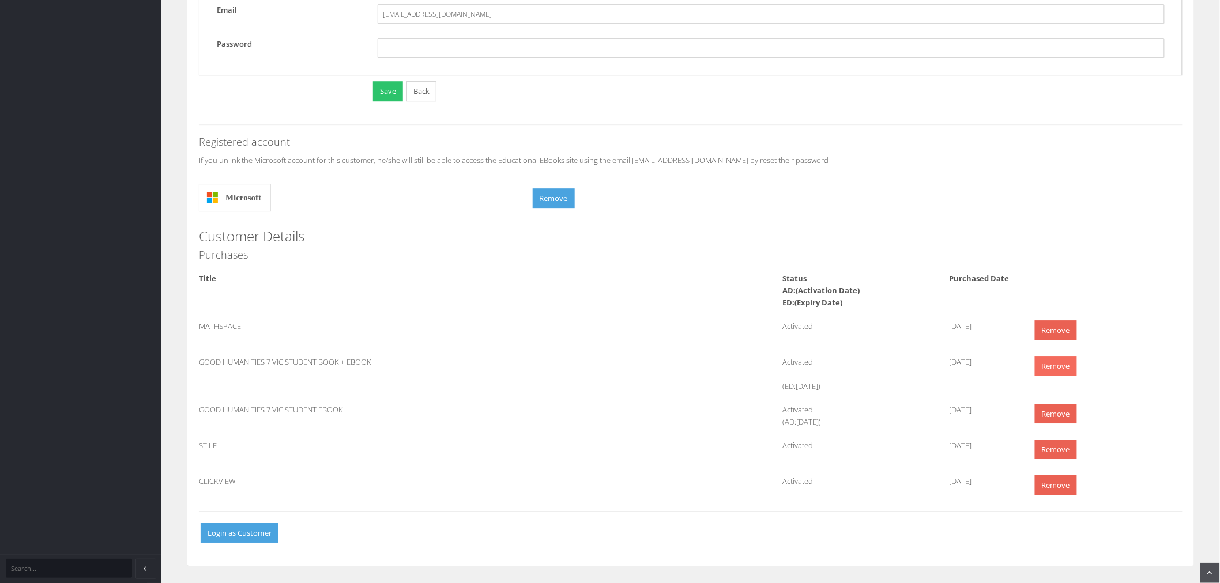
click at [1055, 362] on link "Remove" at bounding box center [1056, 366] width 42 height 20
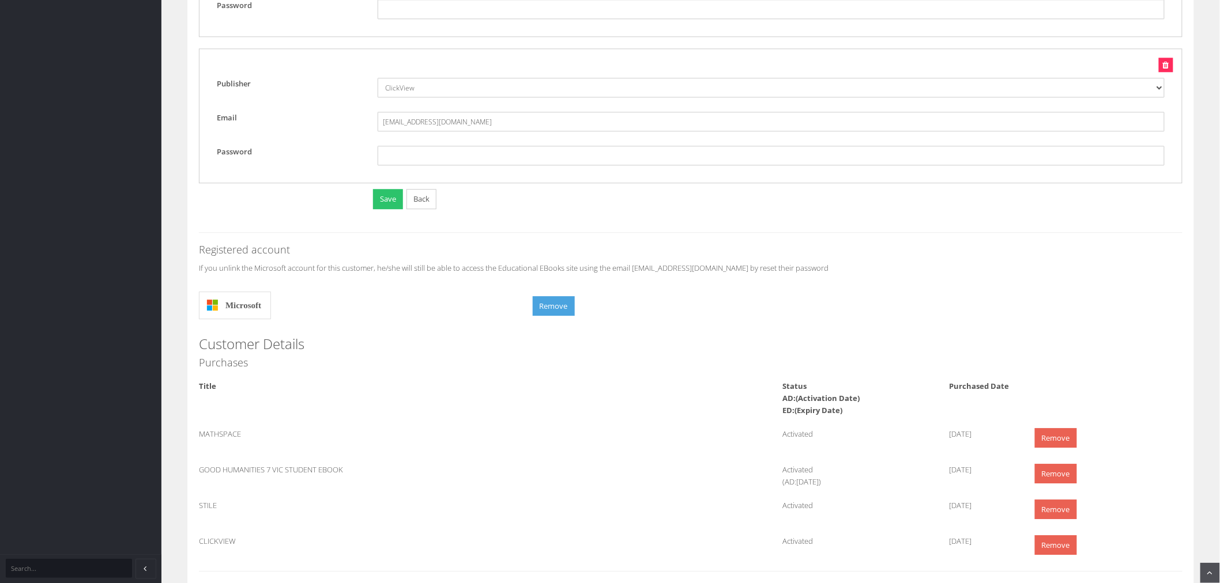
scroll to position [1301, 0]
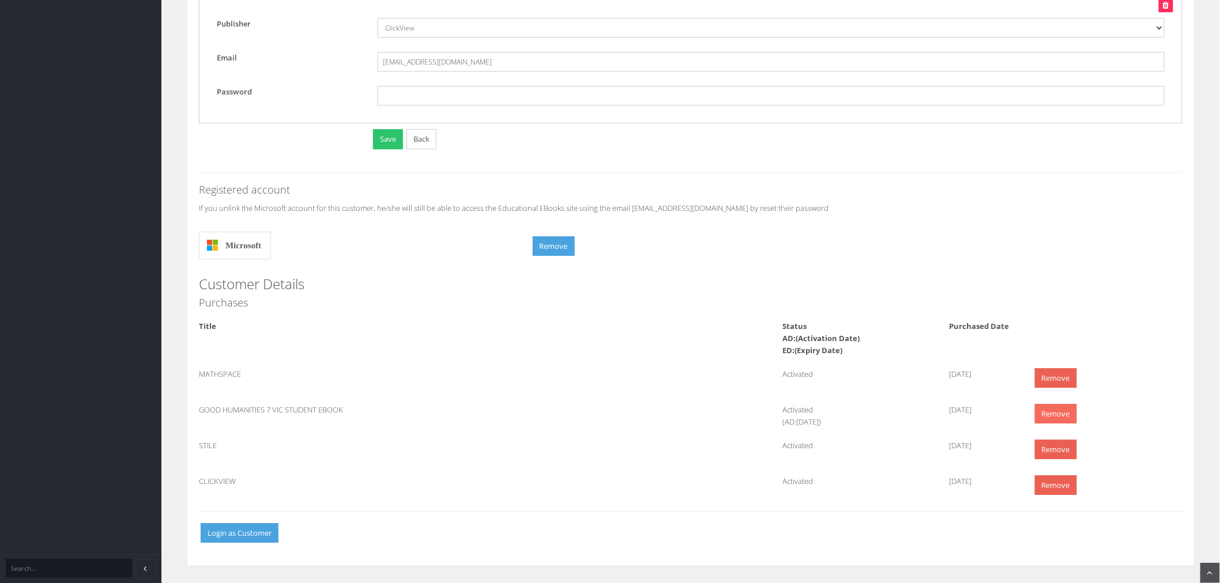
click at [1046, 421] on link "Remove" at bounding box center [1056, 414] width 42 height 20
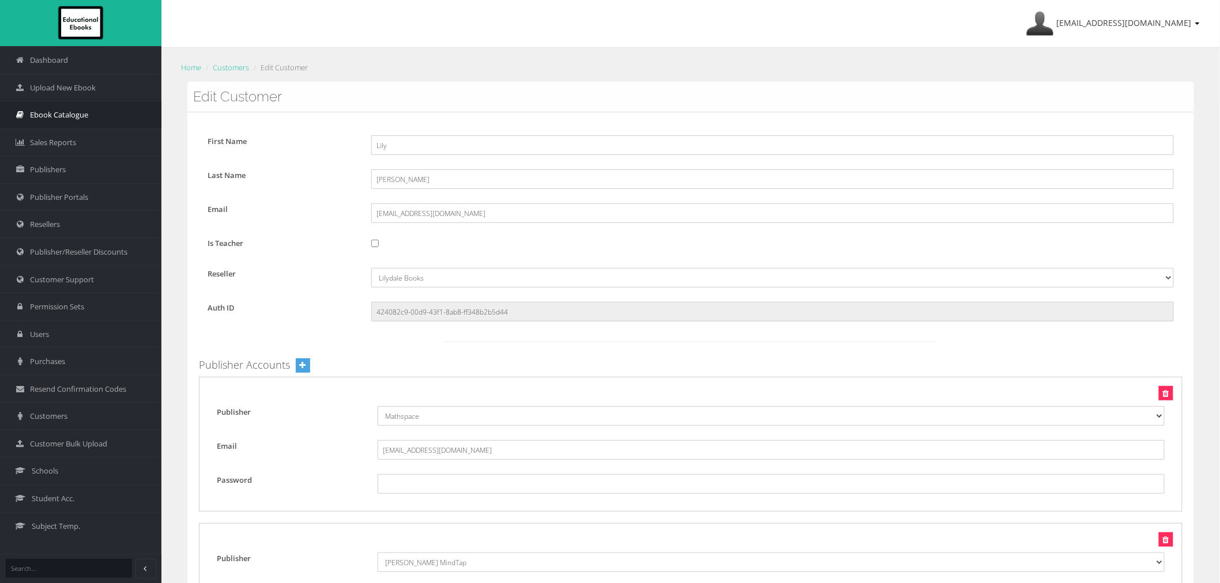
click at [91, 119] on link "Ebook Catalogue" at bounding box center [80, 115] width 161 height 28
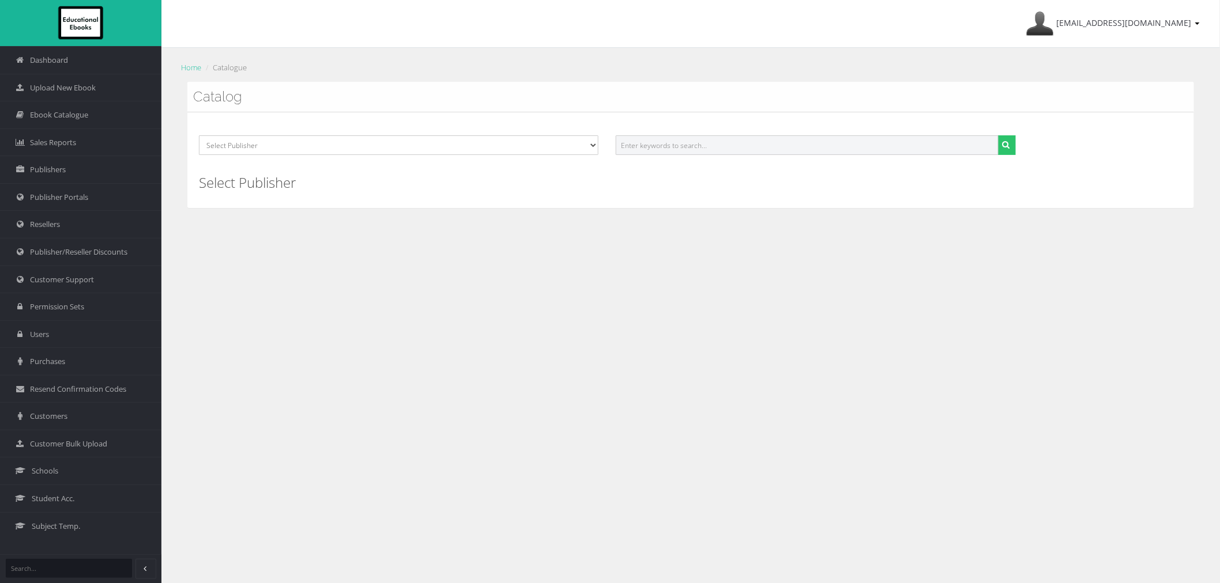
click at [650, 147] on input "text" at bounding box center [807, 145] width 382 height 20
type input "crow country"
click at [998, 135] on button "submit" at bounding box center [1007, 145] width 18 height 20
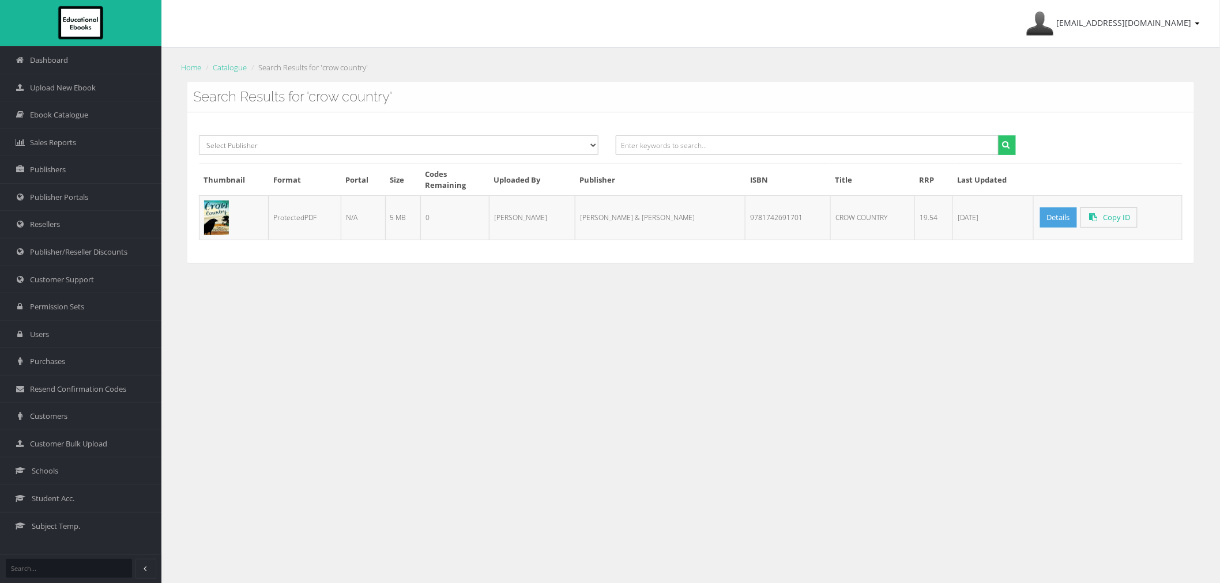
click at [745, 219] on td "9781742691701" at bounding box center [787, 217] width 85 height 44
copy td "9781742691701"
drag, startPoint x: 59, startPoint y: 427, endPoint x: 335, endPoint y: 350, distance: 286.1
click at [59, 427] on link "Customers" at bounding box center [80, 416] width 161 height 28
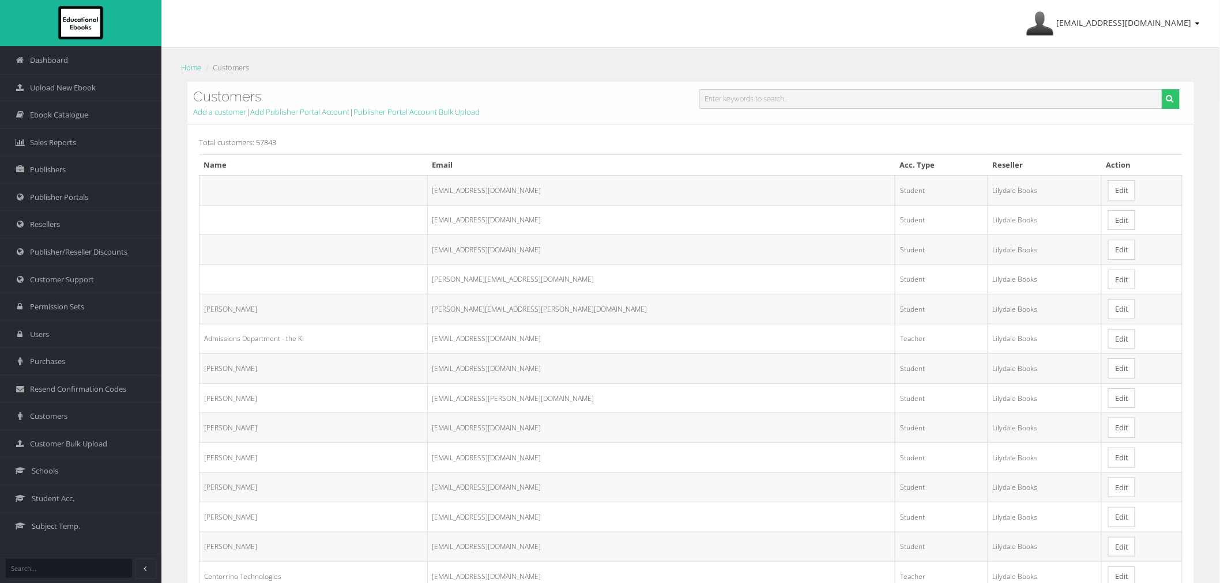
click at [764, 100] on input "text" at bounding box center [930, 99] width 463 height 20
paste input "[EMAIL_ADDRESS][DOMAIN_NAME]"
type input "[EMAIL_ADDRESS][DOMAIN_NAME]"
click at [1161, 89] on button "submit" at bounding box center [1170, 99] width 18 height 20
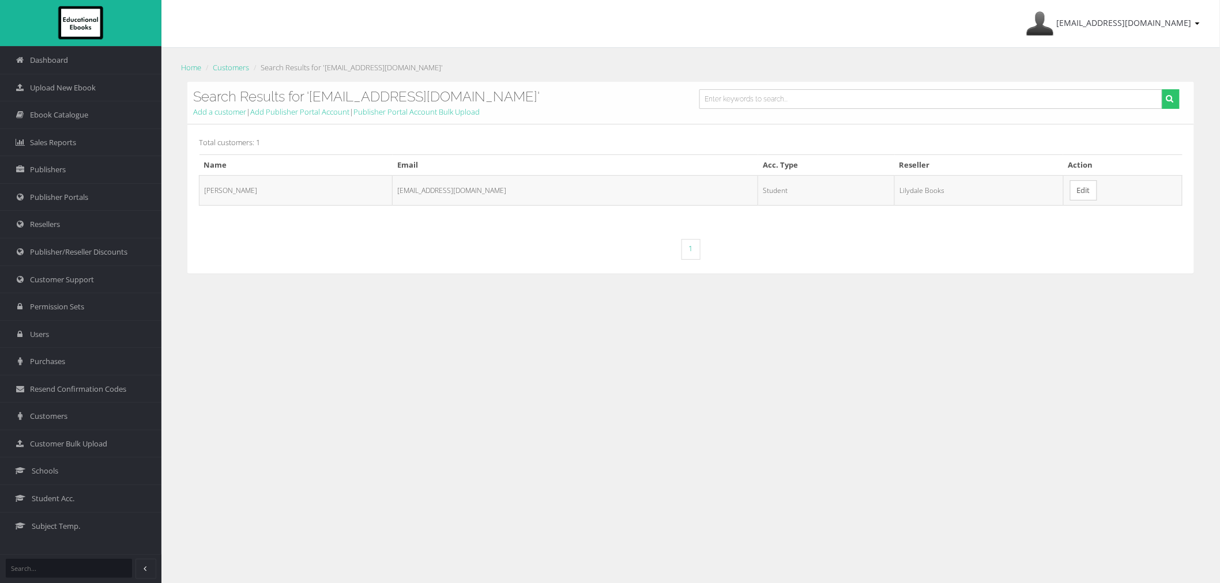
click at [1070, 193] on link "Edit" at bounding box center [1083, 190] width 27 height 20
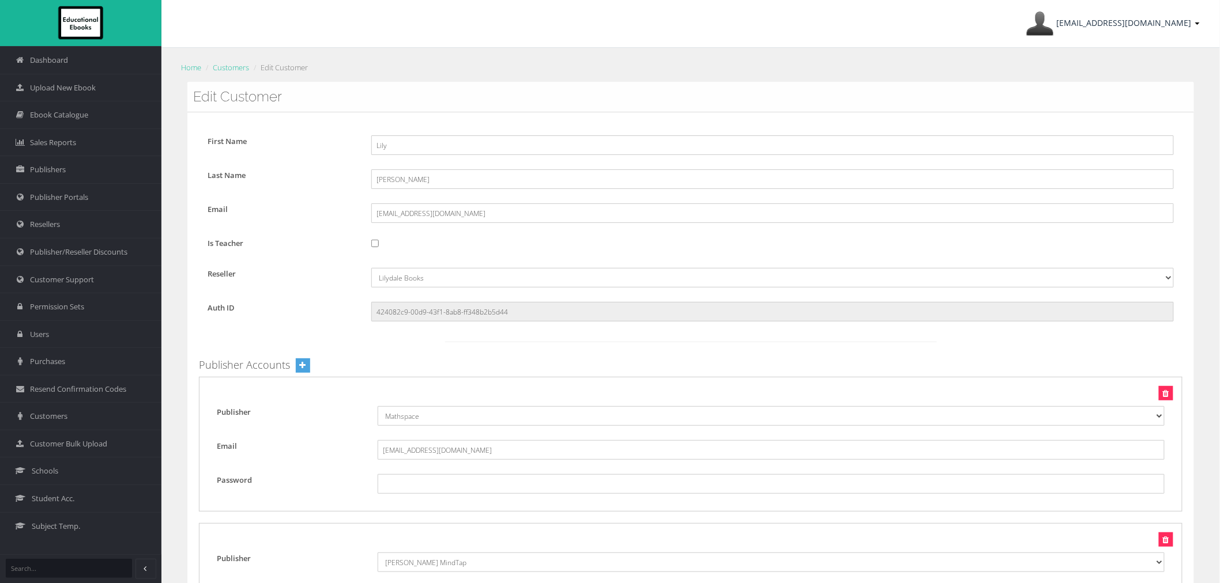
click at [1128, 25] on span "[EMAIL_ADDRESS][DOMAIN_NAME]" at bounding box center [1124, 22] width 135 height 11
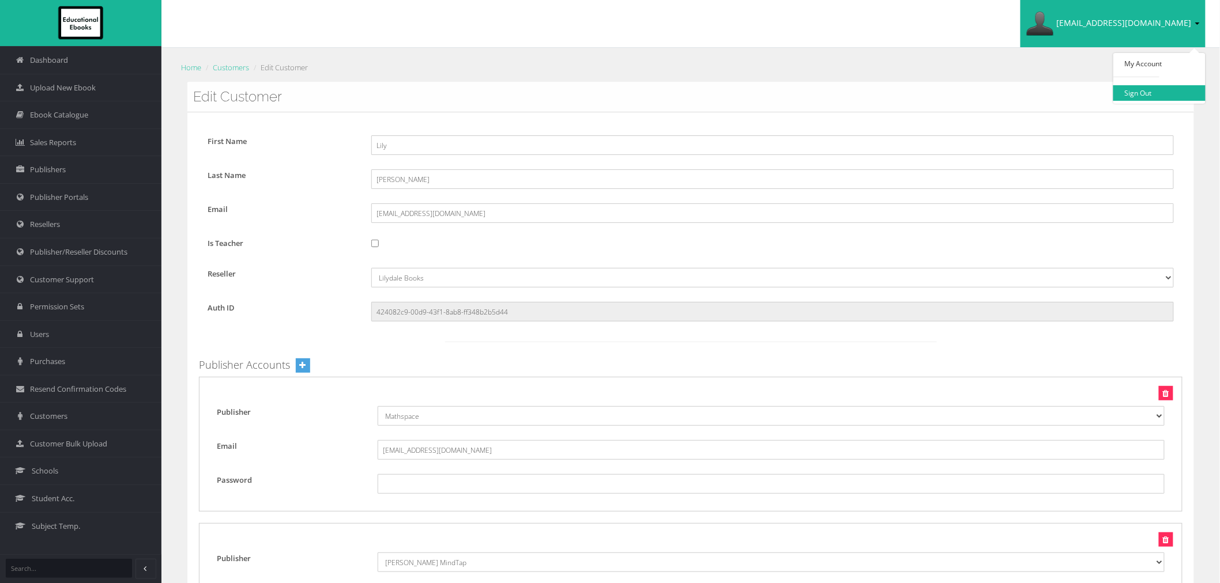
click at [1143, 90] on link "Sign Out" at bounding box center [1159, 93] width 92 height 16
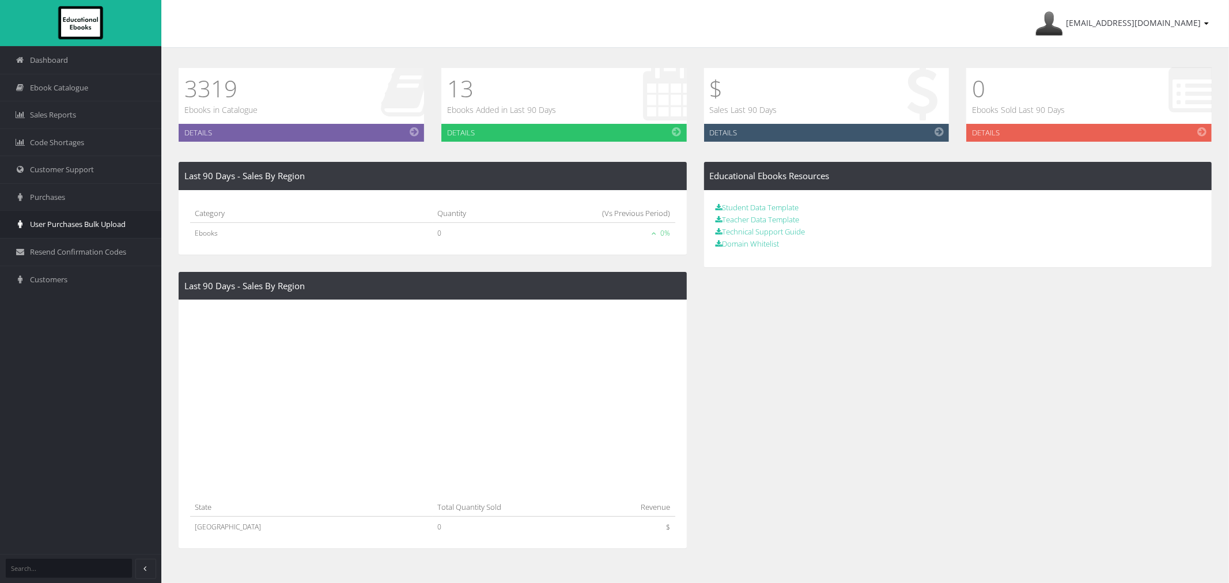
click at [44, 217] on link "User Purchases Bulk Upload" at bounding box center [80, 224] width 161 height 28
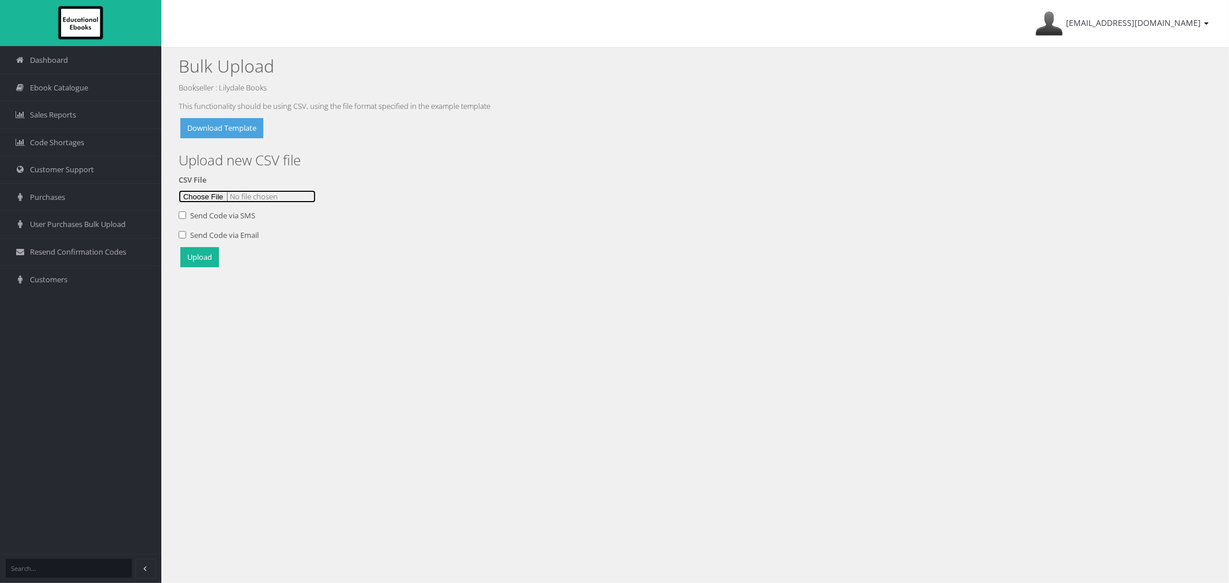
click at [208, 203] on input "file" at bounding box center [247, 196] width 137 height 13
type input "C:\fakepath\EE DEMO [DATE]csv"
click at [208, 259] on button "Upload" at bounding box center [199, 257] width 39 height 20
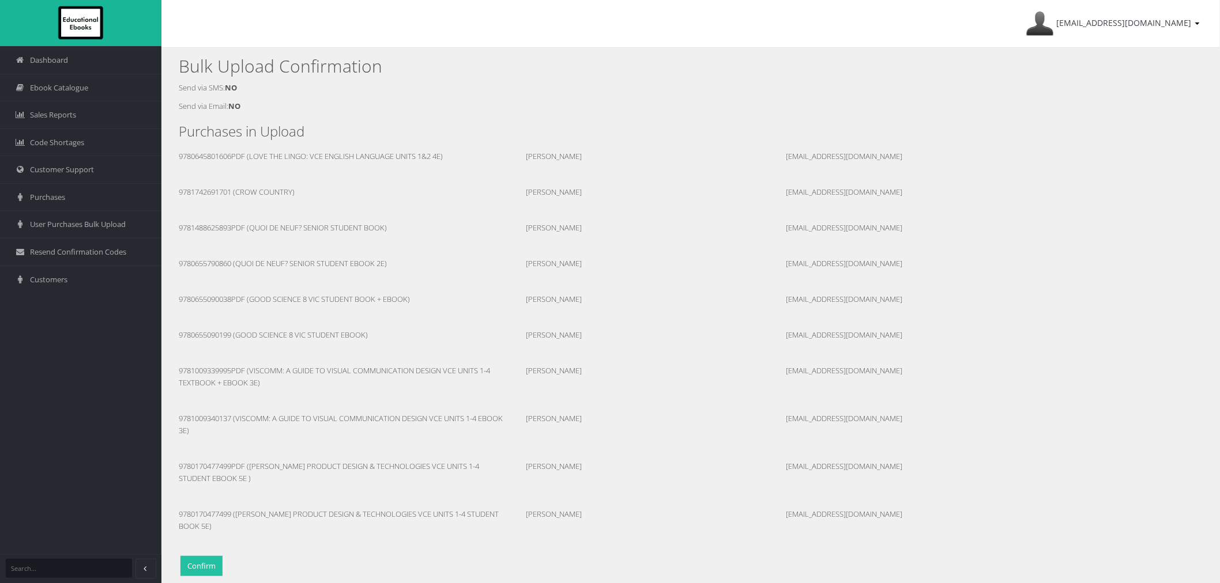
click at [208, 568] on button "Confirm" at bounding box center [201, 566] width 42 height 20
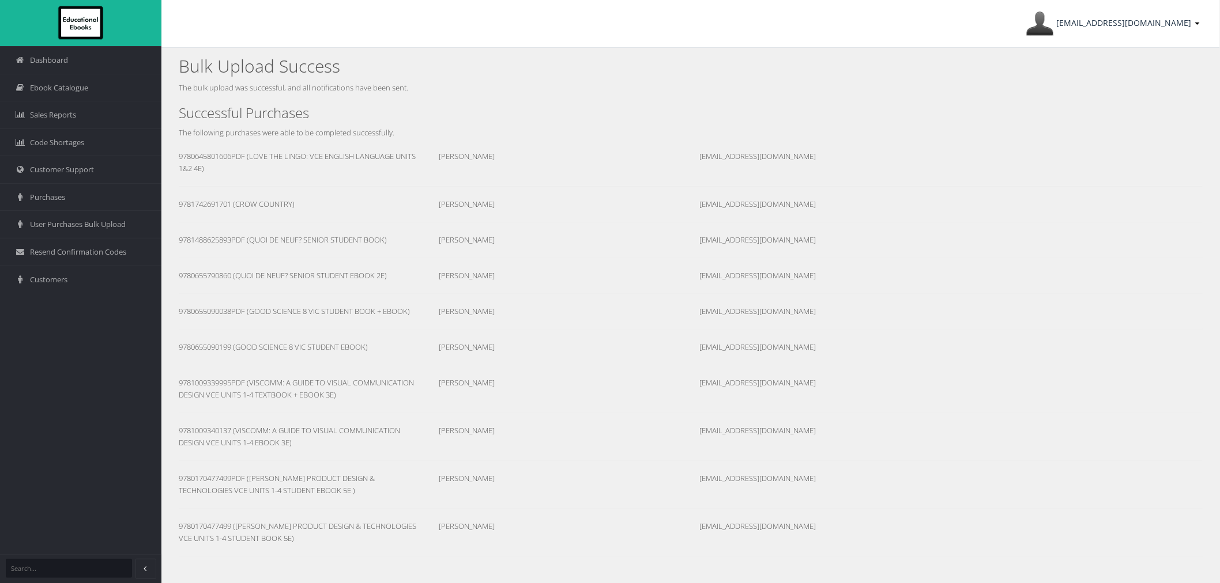
click at [1131, 24] on span "[EMAIL_ADDRESS][DOMAIN_NAME]" at bounding box center [1124, 22] width 135 height 11
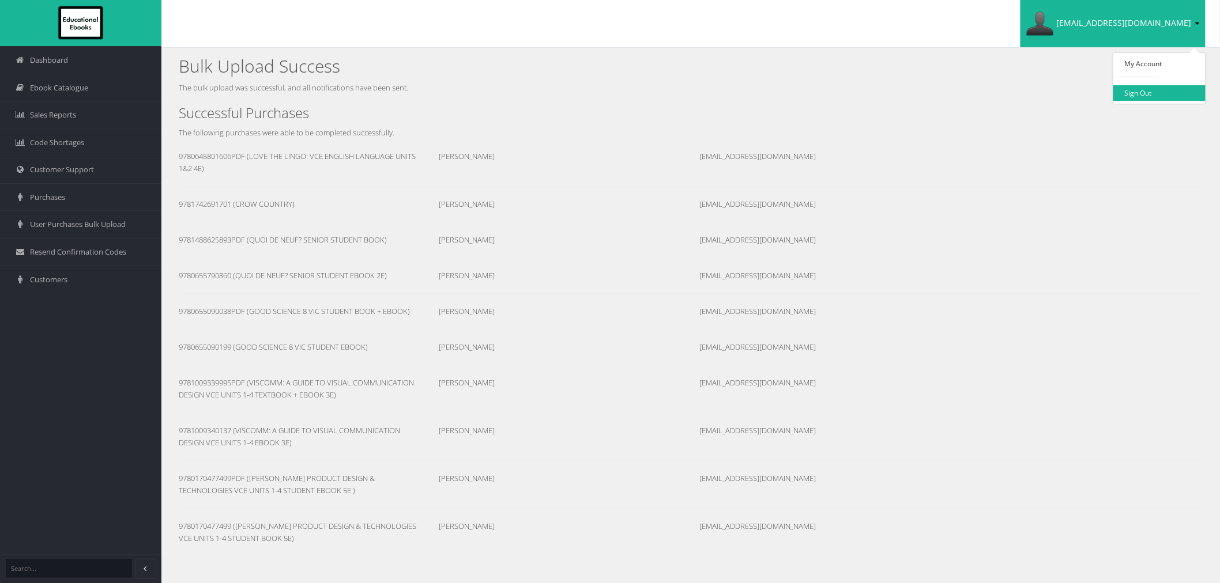
click at [1159, 90] on link "Sign Out" at bounding box center [1159, 93] width 92 height 16
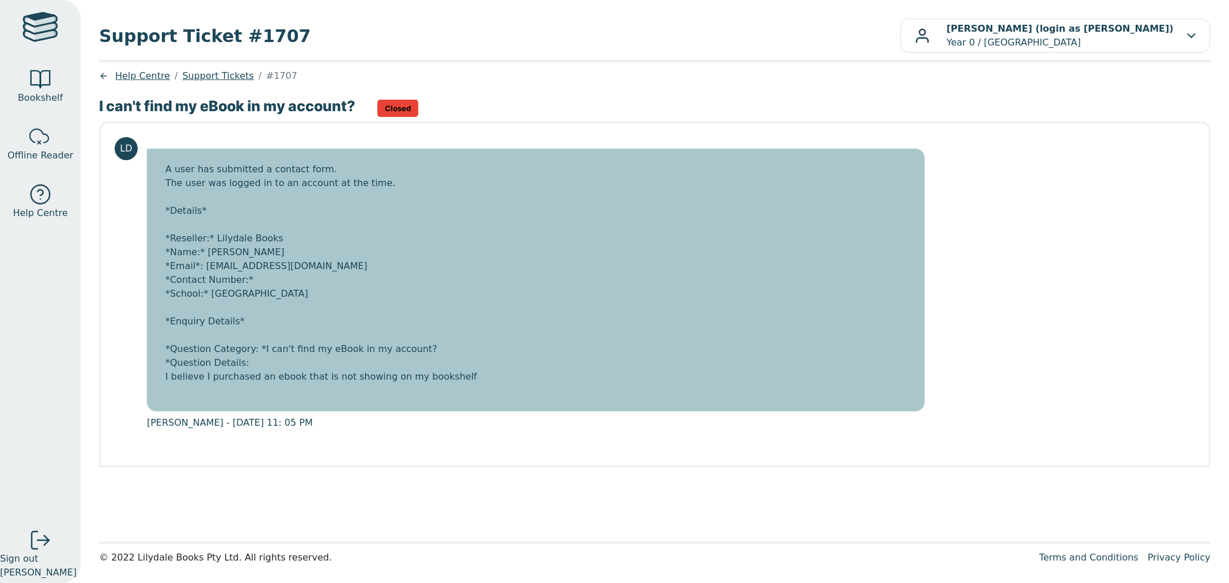
click at [286, 252] on div "A user has submitted a contact form. The user was logged in to an account at th…" at bounding box center [536, 280] width 778 height 263
